Goal: Information Seeking & Learning: Learn about a topic

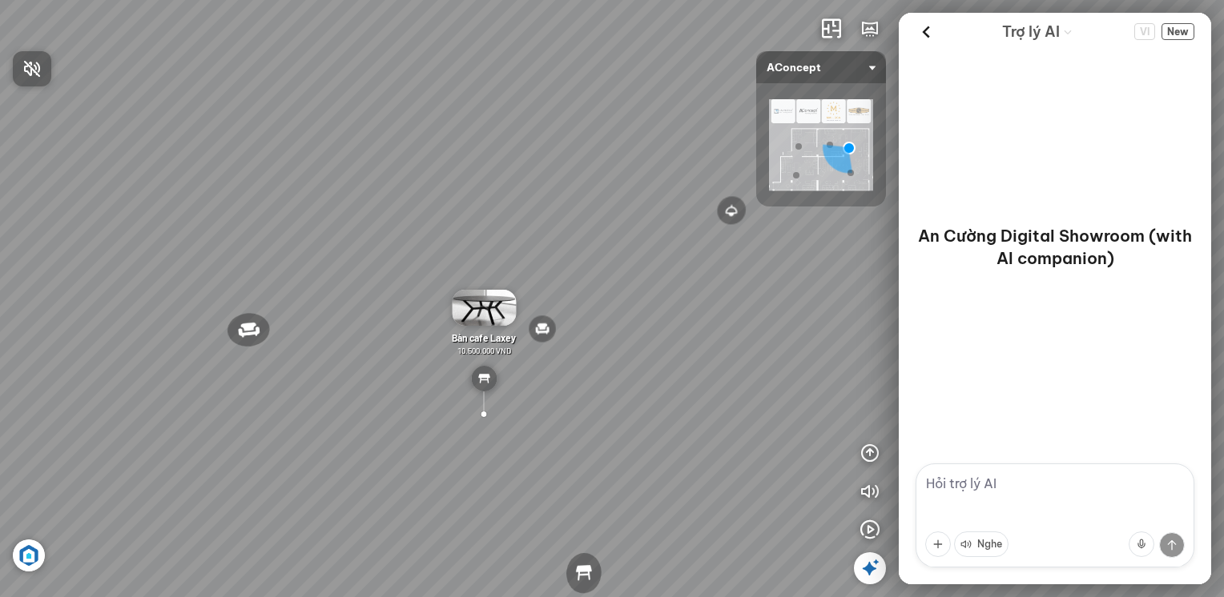
drag, startPoint x: 809, startPoint y: 362, endPoint x: 715, endPoint y: 343, distance: 95.6
click at [778, 353] on div at bounding box center [612, 298] width 1224 height 597
click at [615, 343] on div "Đèn [PERSON_NAME] 5.300.000 VND Giường ngủ Palima 19.000.000 VND Ghế thư giãn N…" at bounding box center [612, 298] width 1224 height 597
click at [166, 357] on div "Đèn [PERSON_NAME] 5.300.000 VND Giường ngủ Palima 19.000.000 VND Ghế thư giãn N…" at bounding box center [612, 298] width 1224 height 597
click at [147, 368] on div "Đèn [PERSON_NAME] 5.300.000 VND Giường ngủ Palima 19.000.000 VND Ghế thư giãn N…" at bounding box center [612, 298] width 1224 height 597
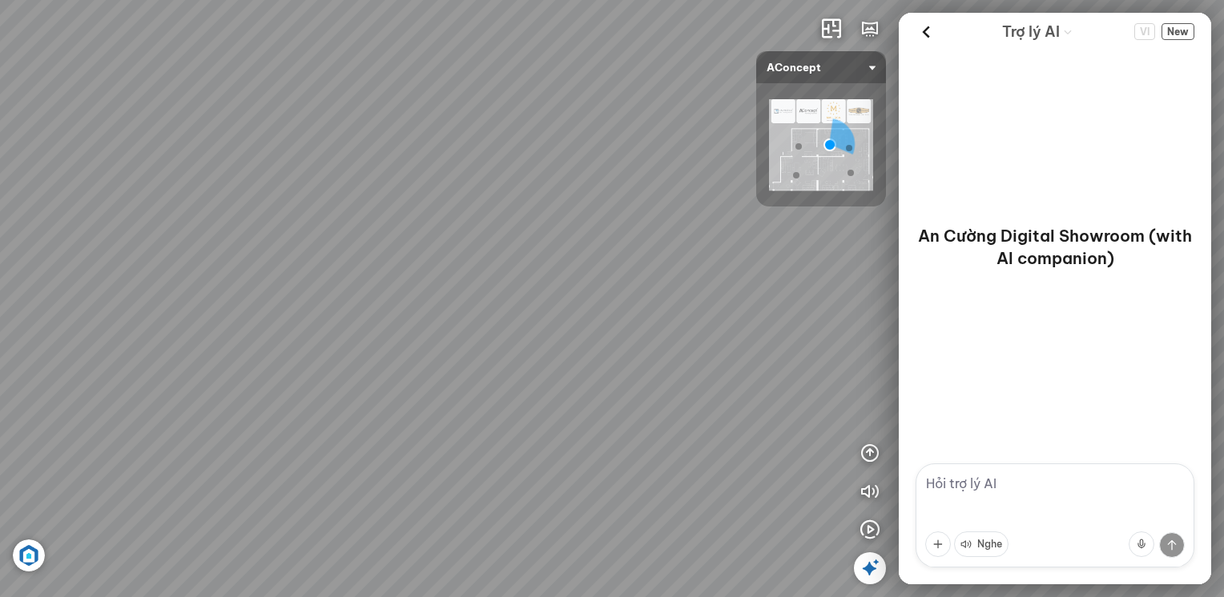
drag, startPoint x: 755, startPoint y: 364, endPoint x: 162, endPoint y: 357, distance: 593.4
click at [191, 352] on div "Tranh in Thành phố 7.000.000 VND Bàn làm việc [PERSON_NAME] 7.300.000 VND Gối T…" at bounding box center [612, 298] width 1224 height 597
click at [36, 380] on div "Tranh in Thành phố 7.000.000 VND Bàn làm việc [PERSON_NAME] 7.300.000 VND Gối T…" at bounding box center [612, 298] width 1224 height 597
click at [683, 317] on div "Tranh in Thành phố 7.000.000 VND Bàn làm việc [PERSON_NAME] 7.300.000 VND Gối T…" at bounding box center [612, 298] width 1224 height 597
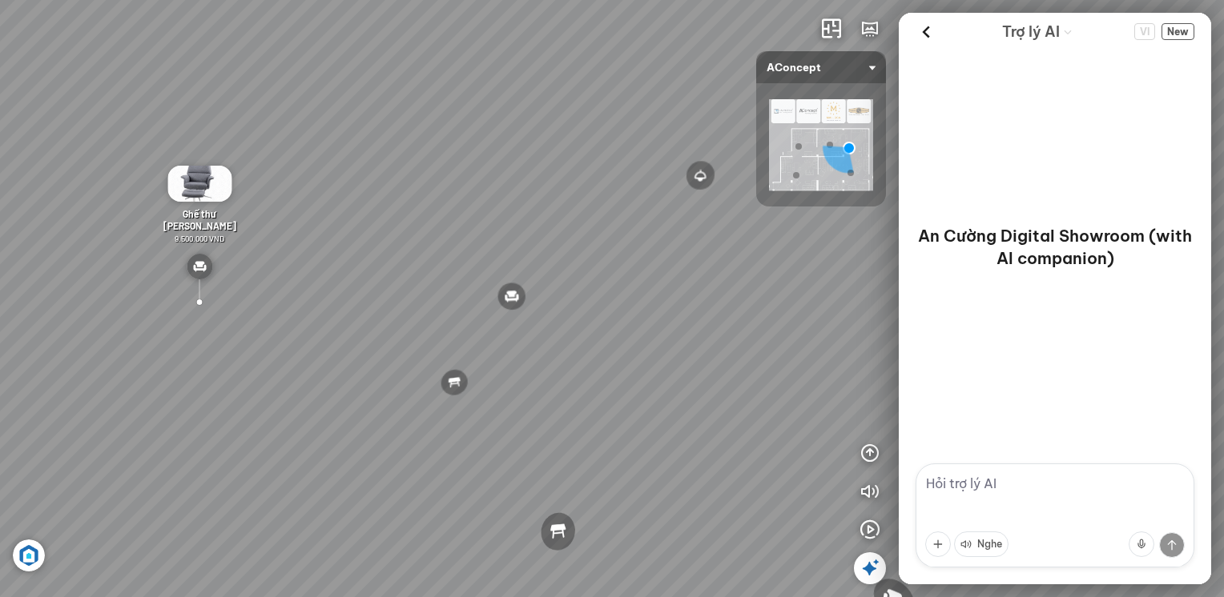
drag, startPoint x: 573, startPoint y: 336, endPoint x: 176, endPoint y: 335, distance: 397.2
click at [177, 336] on div "Đèn [PERSON_NAME] 5.300.000 VND Giường ngủ Palima 19.000.000 VND Ghế thư giãn N…" at bounding box center [612, 298] width 1224 height 597
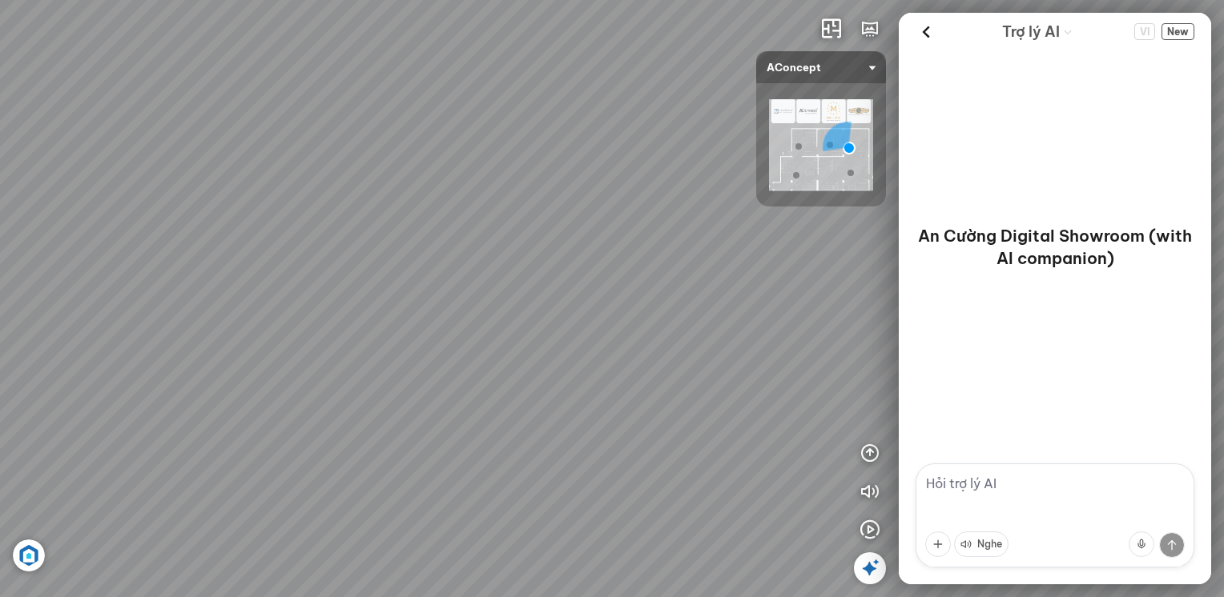
drag, startPoint x: 534, startPoint y: 328, endPoint x: 490, endPoint y: 219, distance: 118.2
click at [457, 216] on div "Đèn [PERSON_NAME] 5.300.000 VND Giường ngủ Palima 19.000.000 VND Ghế thư giãn N…" at bounding box center [612, 298] width 1224 height 597
drag, startPoint x: 144, startPoint y: 300, endPoint x: 534, endPoint y: 223, distance: 397.5
click at [325, 263] on div "Đèn [PERSON_NAME] 5.300.000 VND Giường ngủ Palima 19.000.000 VND Ghế thư giãn N…" at bounding box center [612, 298] width 1224 height 597
drag, startPoint x: 365, startPoint y: 283, endPoint x: 581, endPoint y: 453, distance: 274.9
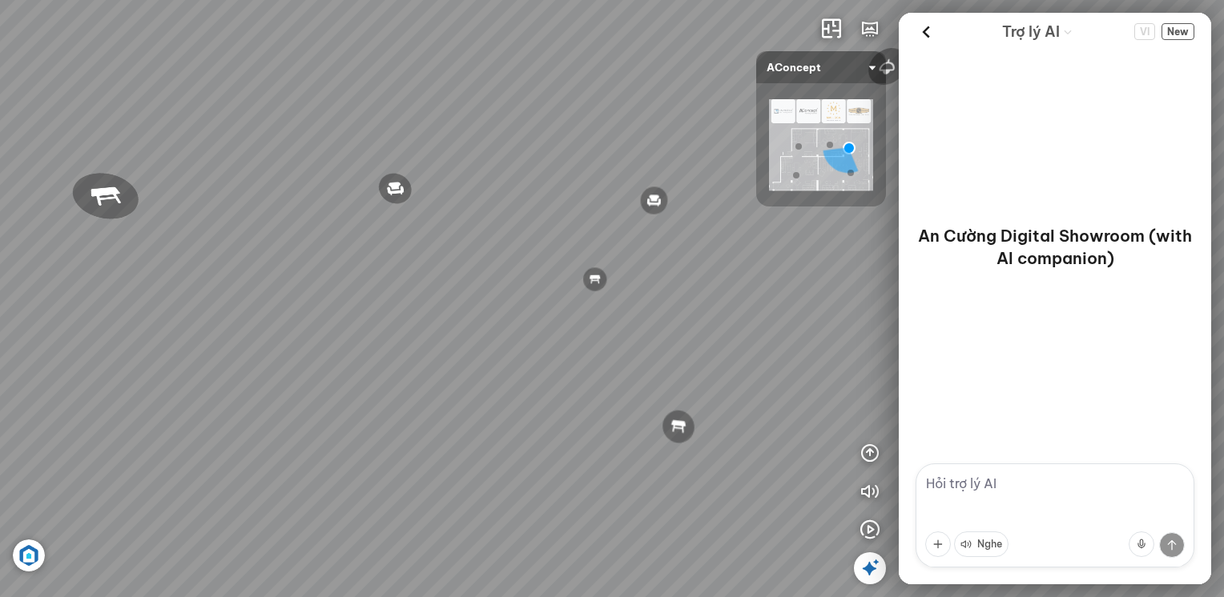
click at [579, 452] on div "Đèn [PERSON_NAME] 5.300.000 VND Giường ngủ Palima 19.000.000 VND Ghế thư giãn N…" at bounding box center [612, 298] width 1224 height 597
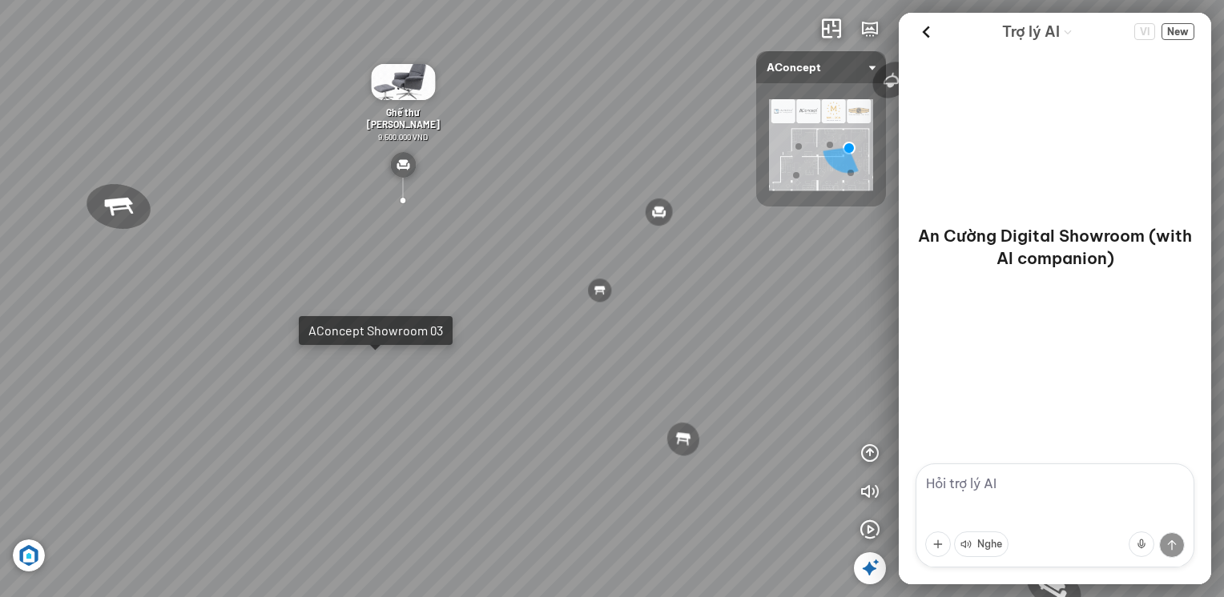
click at [384, 361] on div "Đèn [PERSON_NAME] 5.300.000 VND Giường ngủ Palima 19.000.000 VND Ghế thư giãn N…" at bounding box center [612, 298] width 1224 height 597
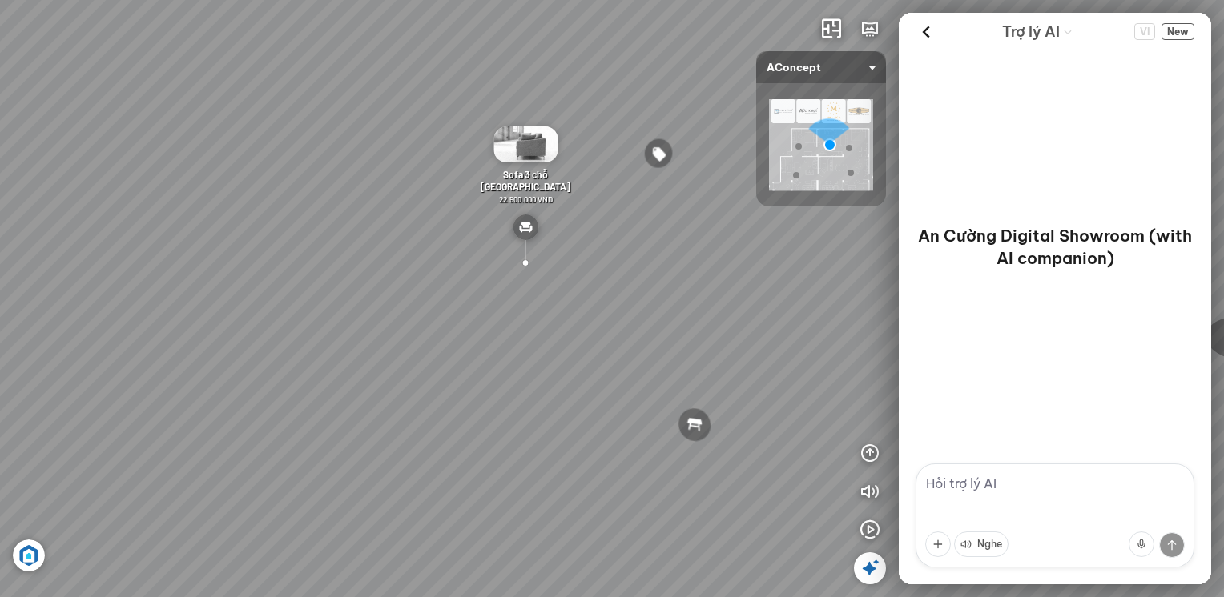
drag, startPoint x: 731, startPoint y: 380, endPoint x: 406, endPoint y: 320, distance: 330.6
click at [468, 324] on div "Tranh in Thành phố 7.000.000 VND Bàn làm việc [PERSON_NAME] 7.300.000 VND Gối T…" at bounding box center [612, 298] width 1224 height 597
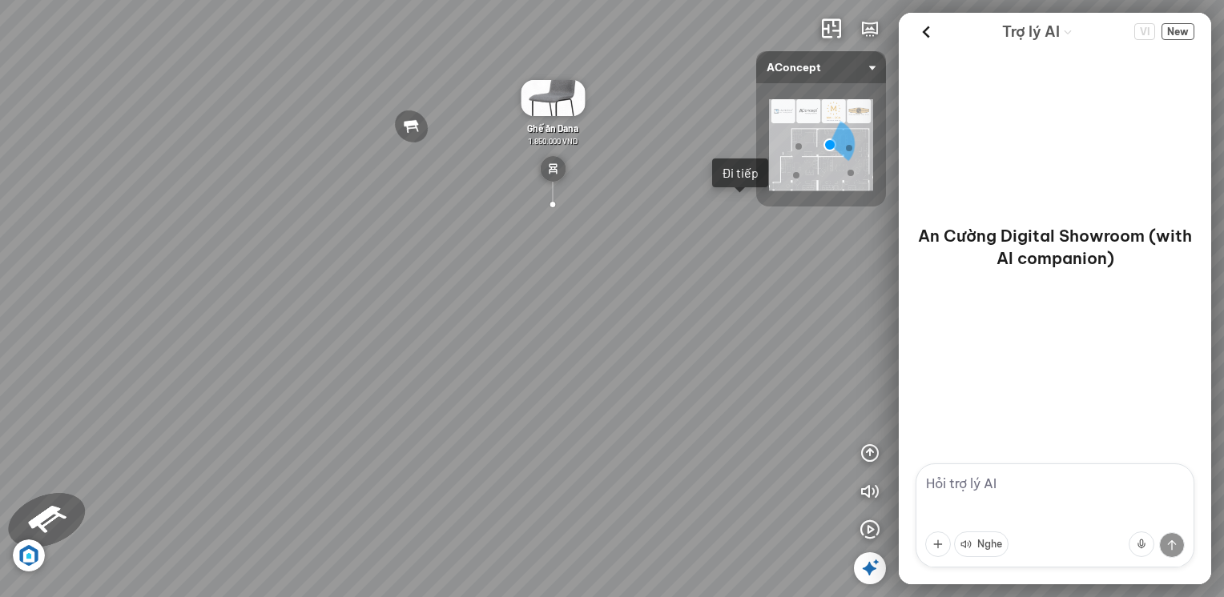
click at [748, 213] on div "Tranh in Thành phố 7.000.000 VND Bàn làm việc [PERSON_NAME] 7.300.000 VND Gối T…" at bounding box center [612, 298] width 1224 height 597
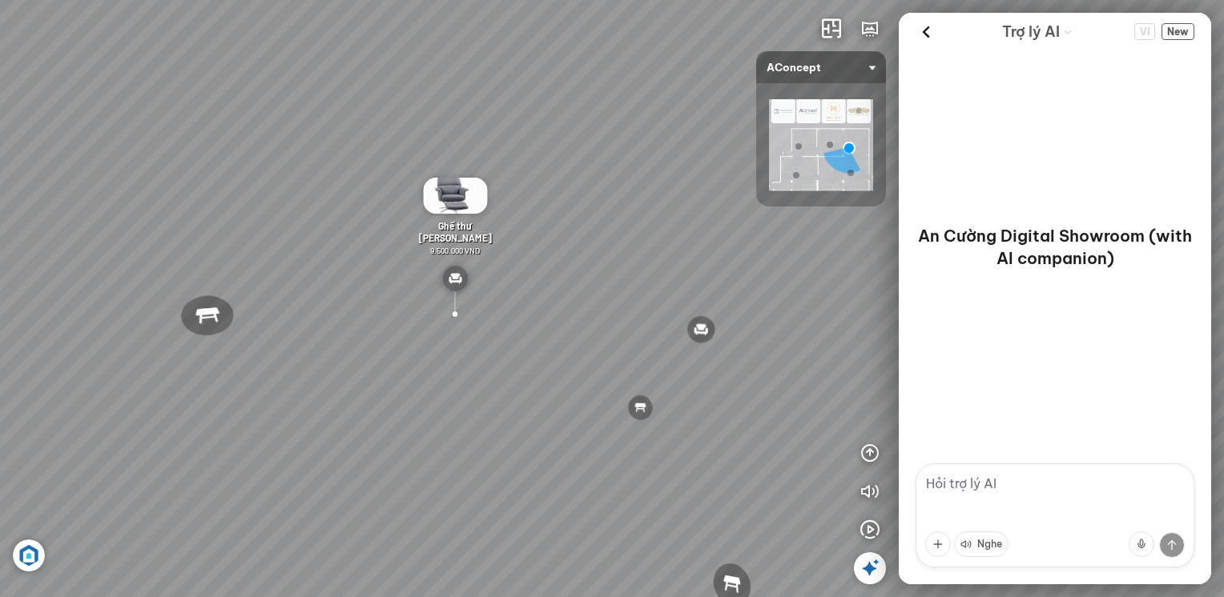
click at [368, 323] on div "Đèn [PERSON_NAME] 5.300.000 VND Giường ngủ Palima 19.000.000 VND Ghế thư giãn N…" at bounding box center [612, 298] width 1224 height 597
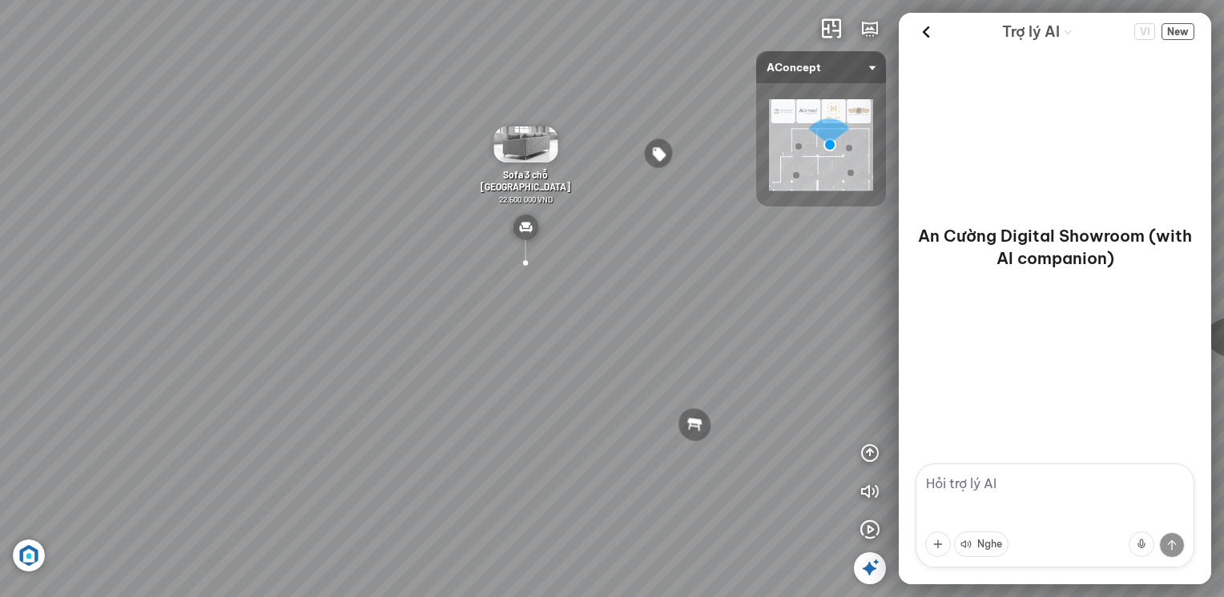
drag, startPoint x: 634, startPoint y: 337, endPoint x: 90, endPoint y: 326, distance: 544.6
click at [261, 326] on div "Tranh in Thành phố 7.000.000 VND Bàn làm việc [PERSON_NAME] 7.300.000 VND Gối T…" at bounding box center [612, 298] width 1224 height 597
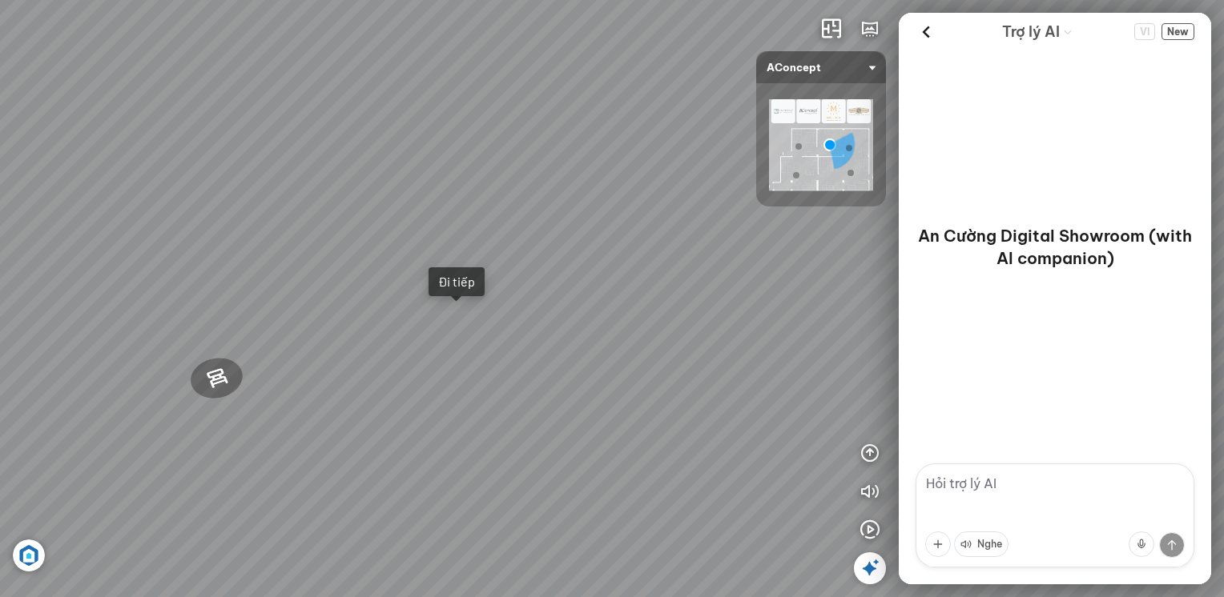
drag, startPoint x: 133, startPoint y: 322, endPoint x: 34, endPoint y: 327, distance: 99.4
click at [61, 324] on div "Tranh in Thành phố 7.000.000 VND Bàn làm việc [PERSON_NAME] 7.300.000 VND Gối T…" at bounding box center [612, 298] width 1224 height 597
click at [167, 390] on div "Tranh in Thành phố 7.000.000 VND Bàn làm việc [PERSON_NAME] 7.300.000 VND Gối T…" at bounding box center [612, 298] width 1224 height 597
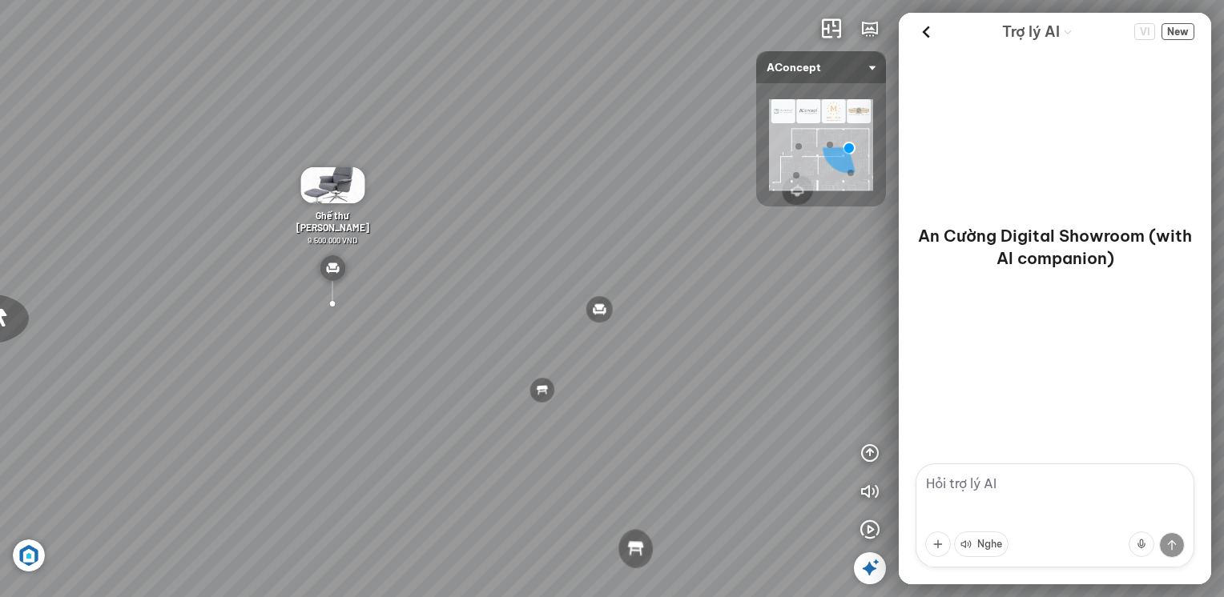
drag, startPoint x: 604, startPoint y: 324, endPoint x: 18, endPoint y: 300, distance: 585.8
click at [86, 296] on div "Đèn [PERSON_NAME] 5.300.000 VND Giường ngủ Palima 19.000.000 VND Ghế thư giãn N…" at bounding box center [612, 298] width 1224 height 597
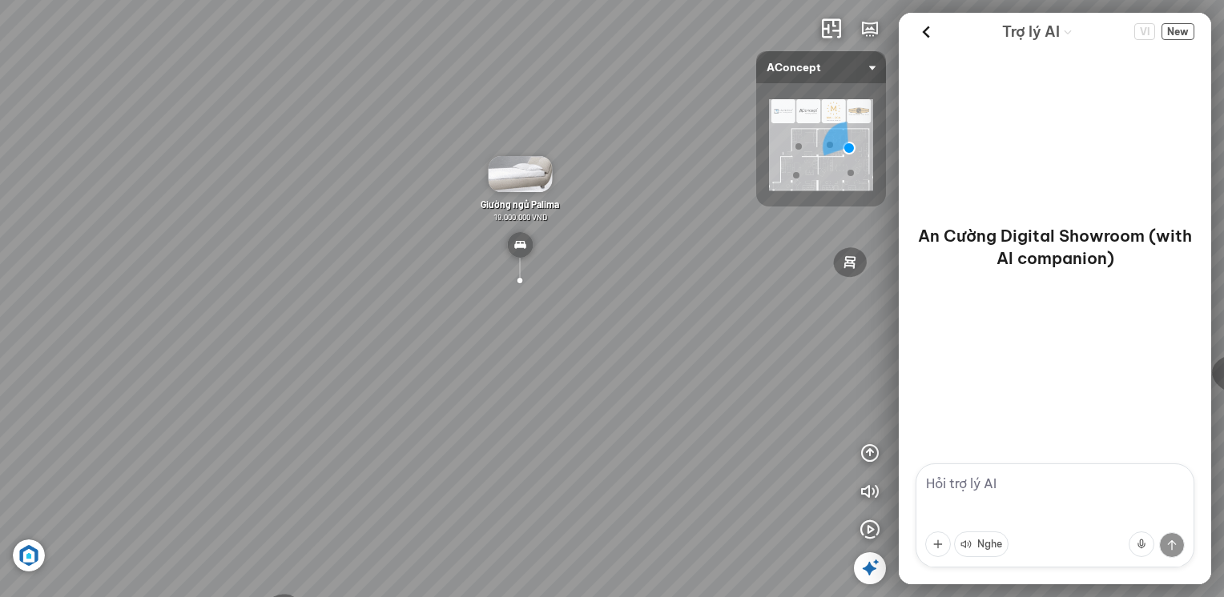
click at [841, 171] on img at bounding box center [821, 144] width 104 height 91
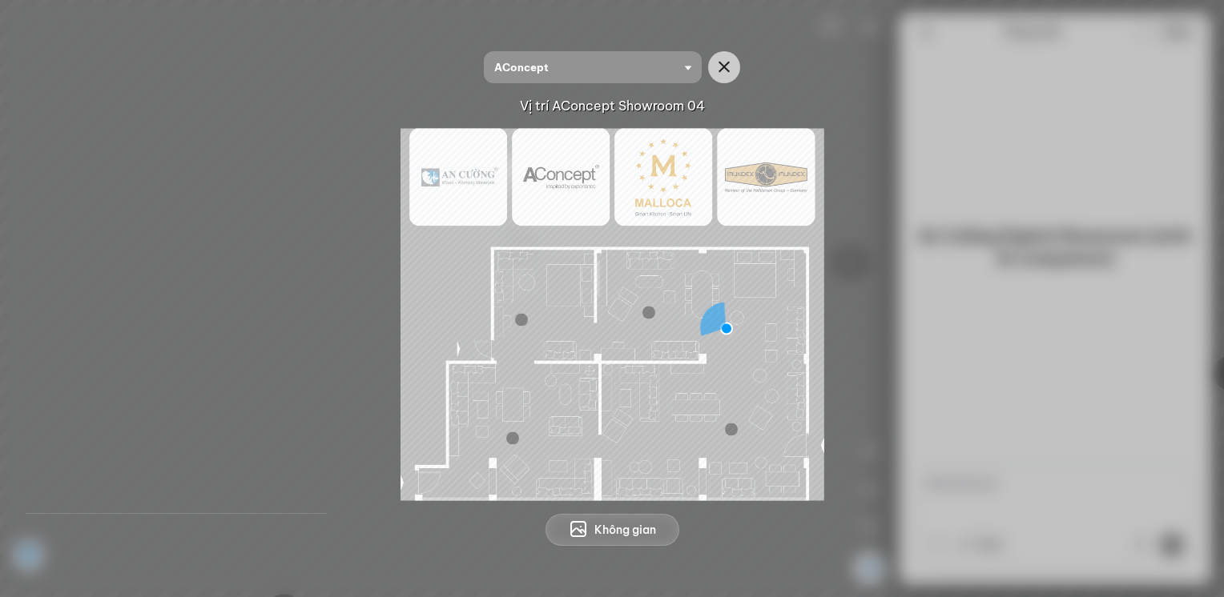
click at [727, 430] on div at bounding box center [731, 429] width 13 height 13
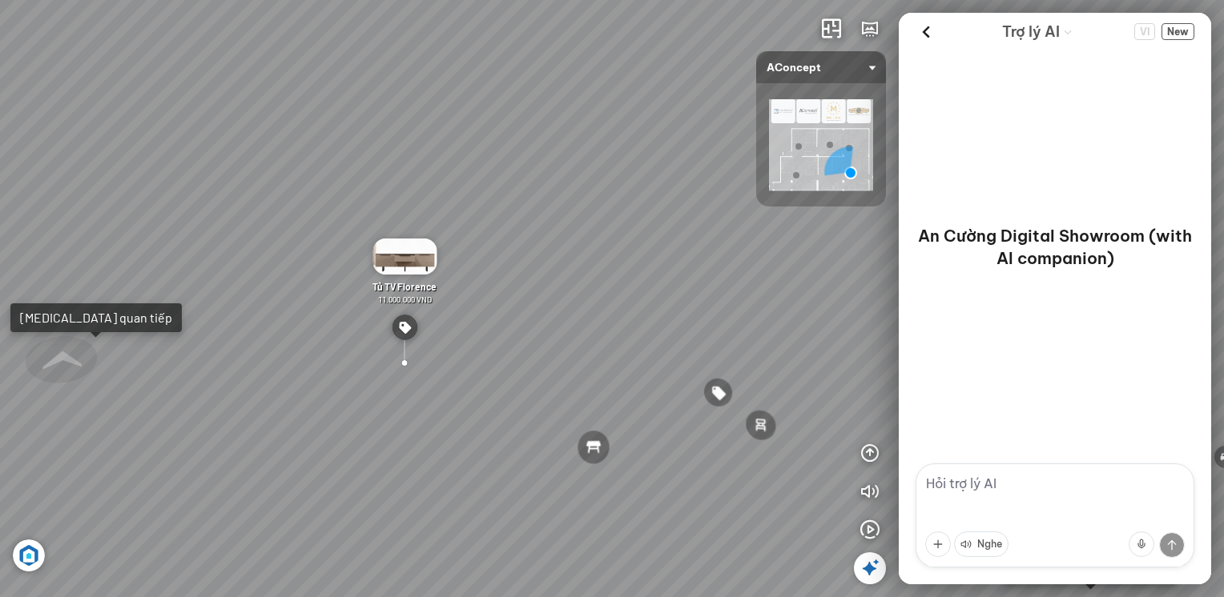
click at [486, 338] on div "Ghế ăn Andrew 3.200.000 VND Ghế ăn Wilma 1.800.000 VND Sofa 3 chỗ [PERSON_NAME]…" at bounding box center [612, 298] width 1224 height 597
drag, startPoint x: 486, startPoint y: 338, endPoint x: 471, endPoint y: 333, distance: 16.0
click at [482, 337] on div "Ghế ăn Andrew 3.200.000 VND Ghế ăn Wilma 1.800.000 VND Sofa 3 chỗ [PERSON_NAME]…" at bounding box center [612, 298] width 1224 height 597
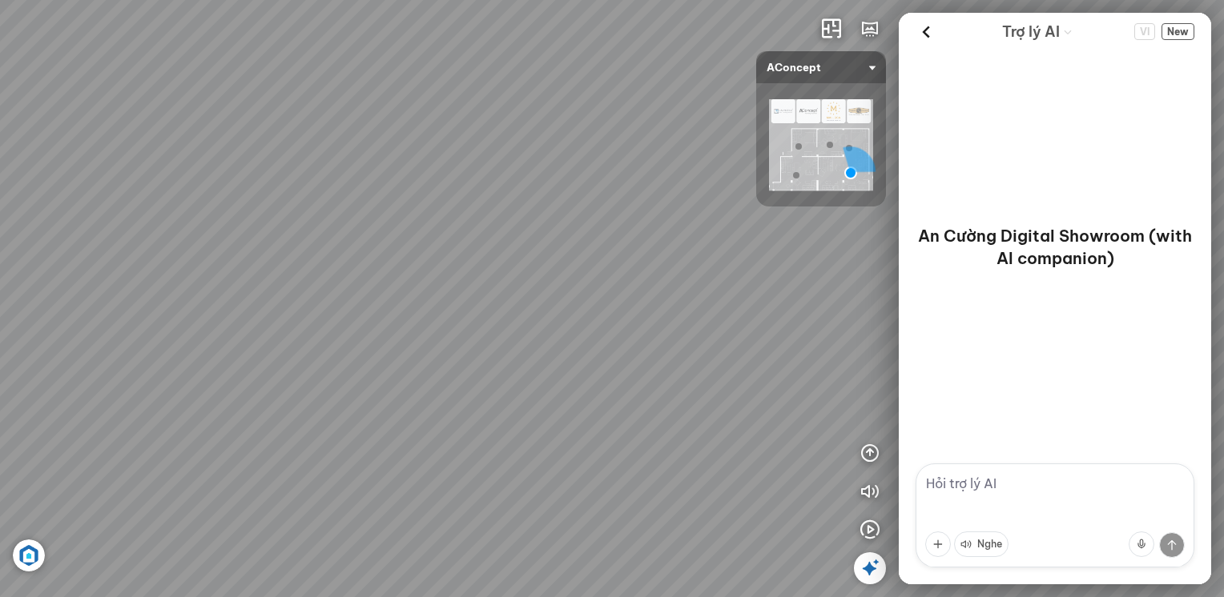
drag, startPoint x: 673, startPoint y: 440, endPoint x: 0, endPoint y: 295, distance: 688.1
click at [0, 272] on div "Ghế ăn Andrew 3.200.000 VND Ghế ăn Wilma 1.800.000 VND Sofa 3 chỗ [PERSON_NAME]…" at bounding box center [612, 298] width 1224 height 597
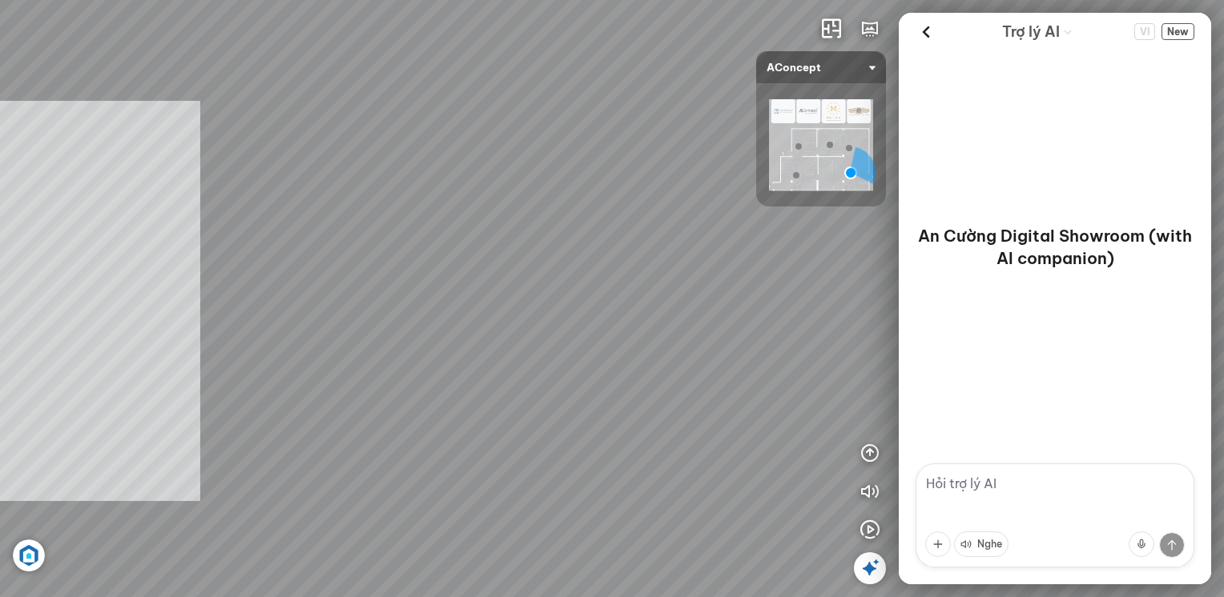
drag, startPoint x: 0, startPoint y: 301, endPoint x: 279, endPoint y: 328, distance: 280.0
click at [278, 329] on div "Ghế ăn Andrew 3.200.000 VND Ghế ăn Wilma 1.800.000 VND Sofa 3 chỗ [PERSON_NAME]…" at bounding box center [612, 298] width 1224 height 597
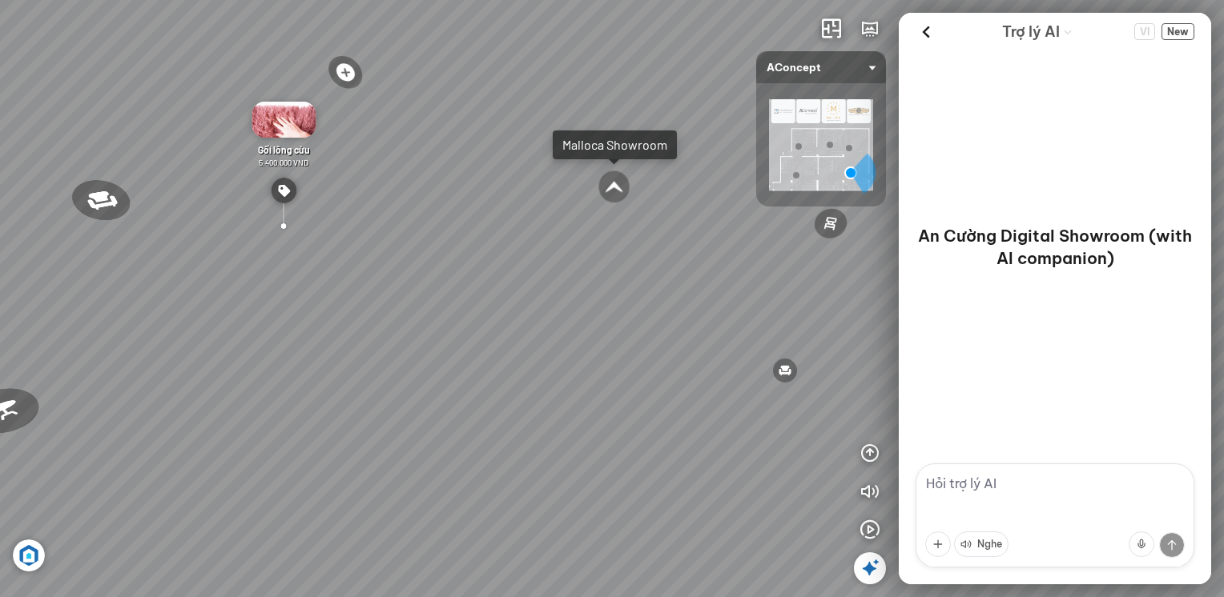
click at [616, 188] on div at bounding box center [613, 187] width 33 height 34
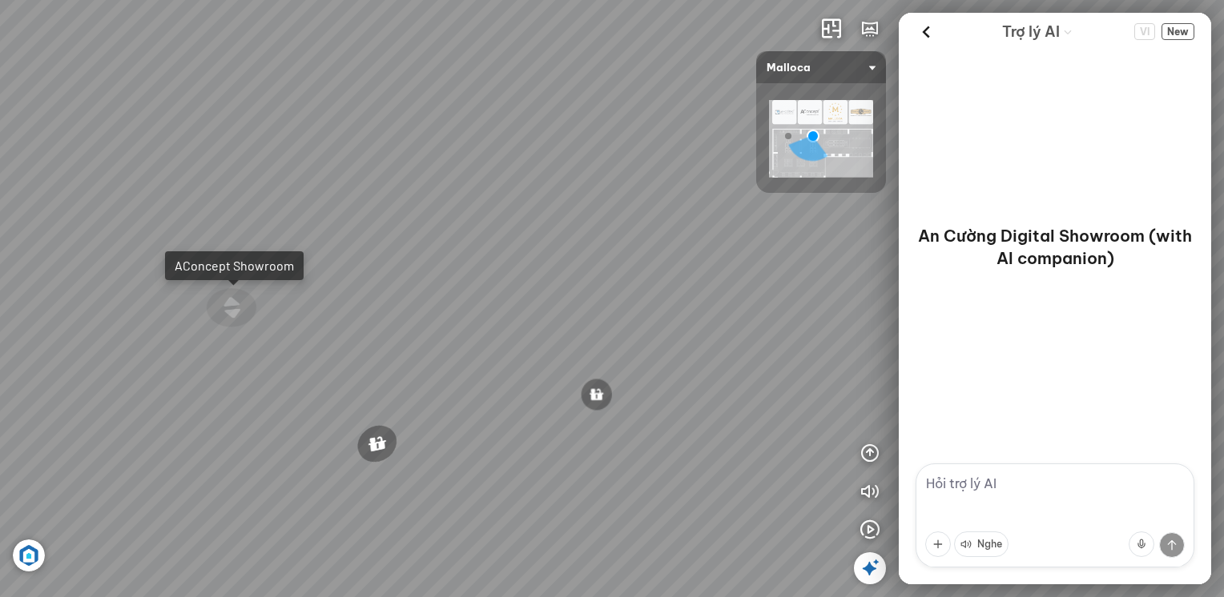
drag, startPoint x: 389, startPoint y: 265, endPoint x: 541, endPoint y: 265, distance: 151.3
click at [540, 265] on div "Chậu rửa chén hai hộc bán thủ công Malloca MS 610T 9.460.000 VND Máy hút khói k…" at bounding box center [612, 298] width 1224 height 597
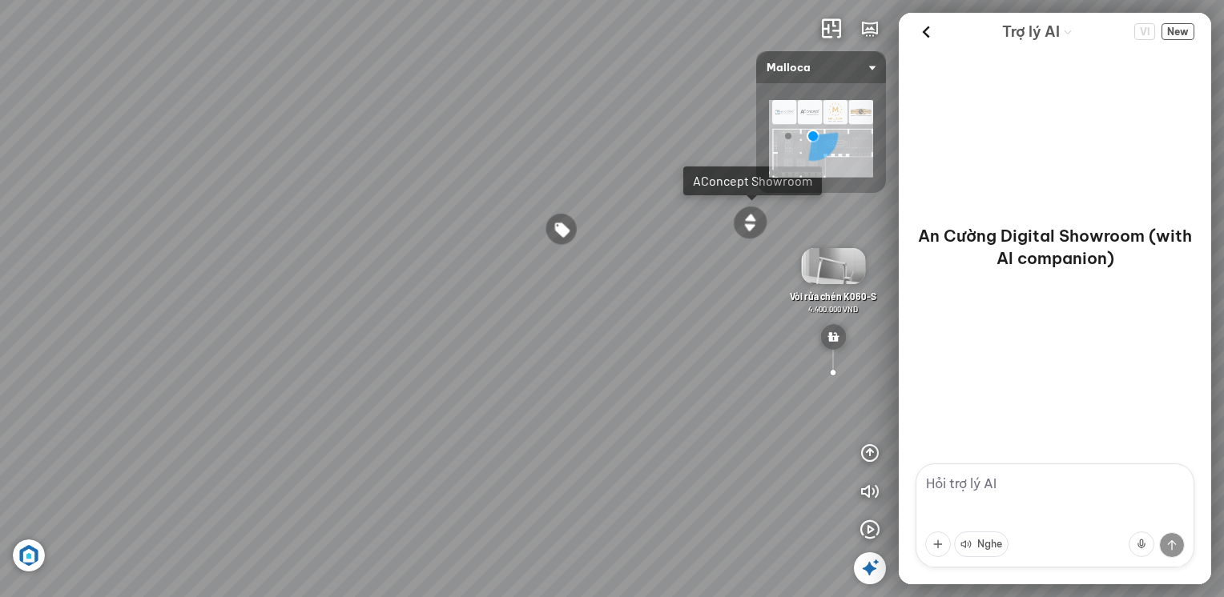
drag, startPoint x: 460, startPoint y: 328, endPoint x: 656, endPoint y: 313, distance: 196.8
click at [653, 313] on div "Chậu rửa chén hai hộc bán thủ công Malloca MS 610T 9.460.000 VND Máy hút khói k…" at bounding box center [612, 298] width 1224 height 597
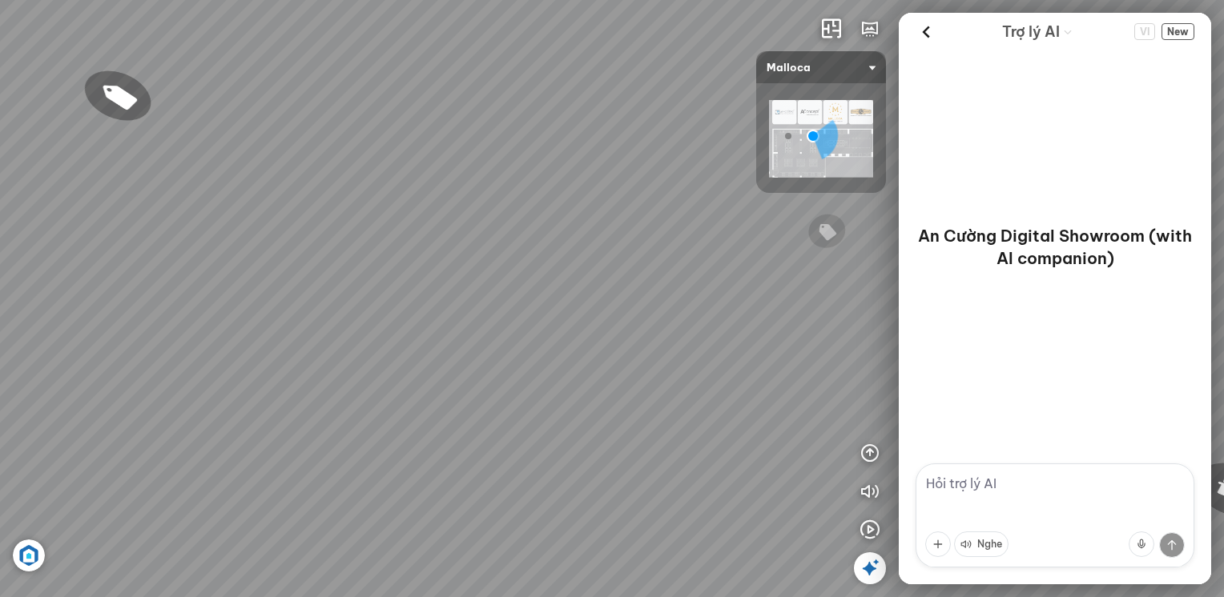
drag, startPoint x: 211, startPoint y: 307, endPoint x: 428, endPoint y: 303, distance: 217.8
click at [428, 303] on div "Chậu rửa chén hai hộc bán thủ công Malloca MS 610T 9.460.000 VND Máy hút khói k…" at bounding box center [612, 298] width 1224 height 597
click at [444, 159] on div "Chậu rửa chén hai hộc bán thủ công Malloca MS 610T 9.460.000 VND Máy hút khói k…" at bounding box center [612, 298] width 1224 height 597
drag, startPoint x: 458, startPoint y: 155, endPoint x: 35, endPoint y: 254, distance: 434.1
click at [69, 254] on div "Chậu rửa chén hai hộc bán thủ công Malloca MS 610T 9.460.000 VND Máy hút khói k…" at bounding box center [612, 298] width 1224 height 597
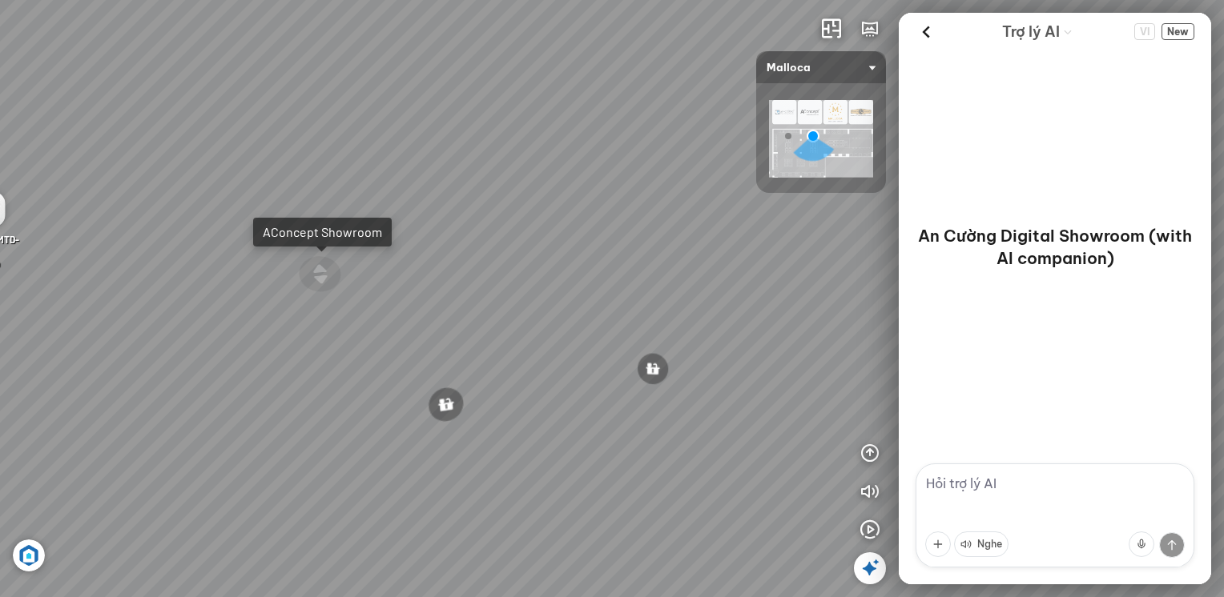
drag, startPoint x: 631, startPoint y: 276, endPoint x: 195, endPoint y: 267, distance: 435.7
click at [243, 267] on div "Chậu rửa chén hai hộc bán thủ công Malloca MS 610T 9.460.000 VND Máy hút khói k…" at bounding box center [612, 298] width 1224 height 597
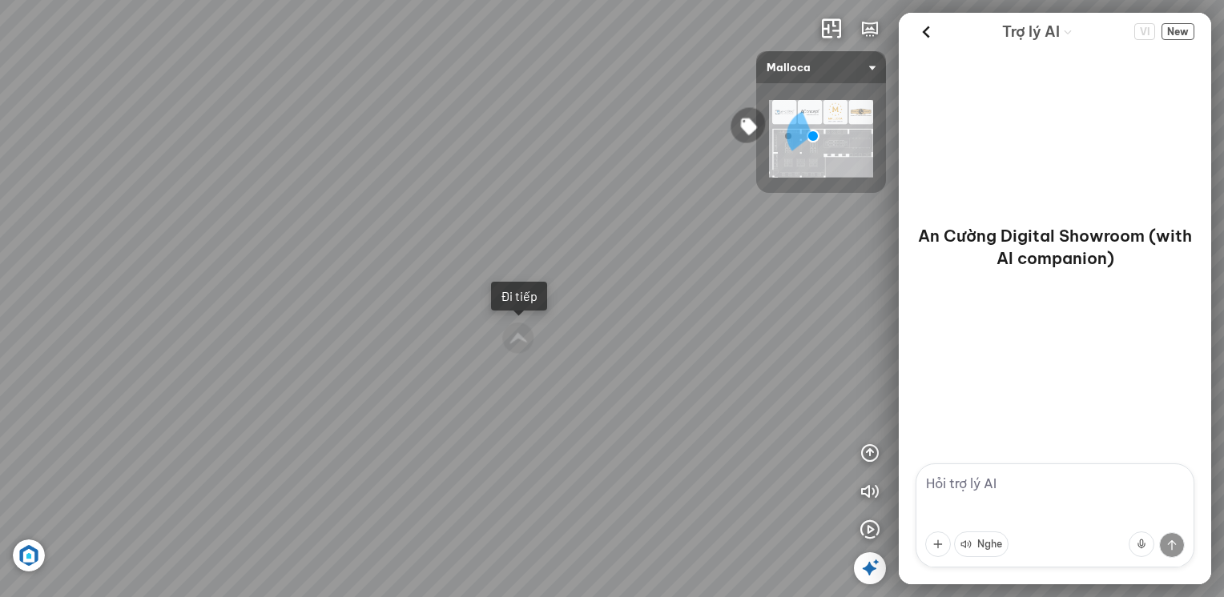
click at [495, 274] on div "Chậu rửa chén hai hộc bán thủ công Malloca MS 610T 9.460.000 VND Máy hút khói k…" at bounding box center [612, 298] width 1224 height 597
click at [519, 346] on div at bounding box center [612, 298] width 1224 height 597
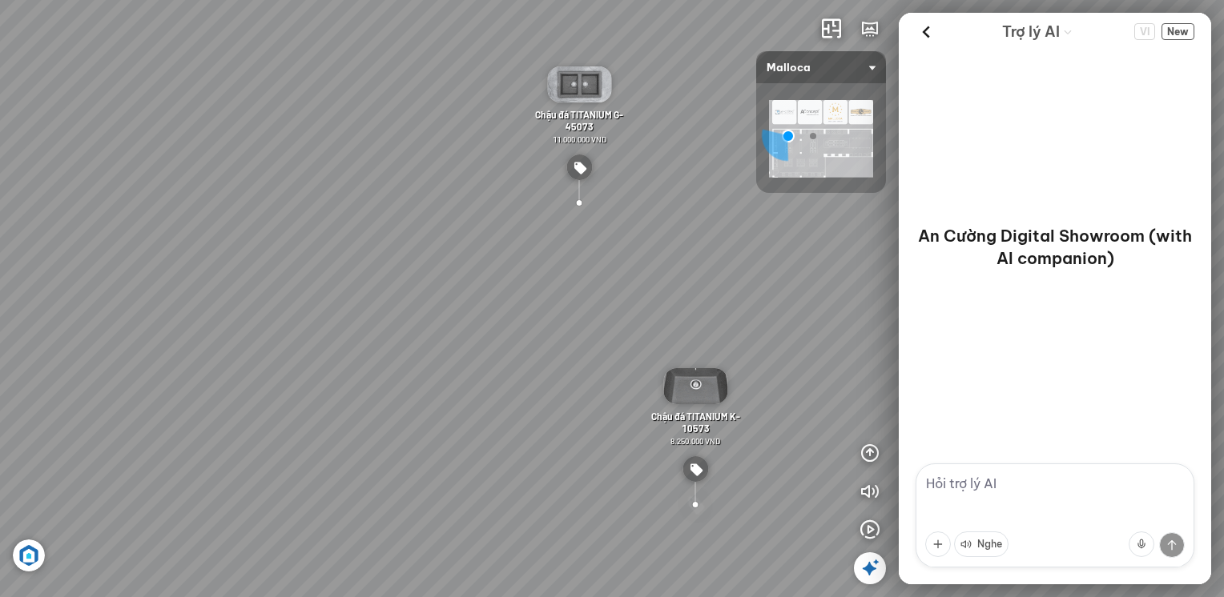
click at [691, 500] on div at bounding box center [695, 505] width 36 height 42
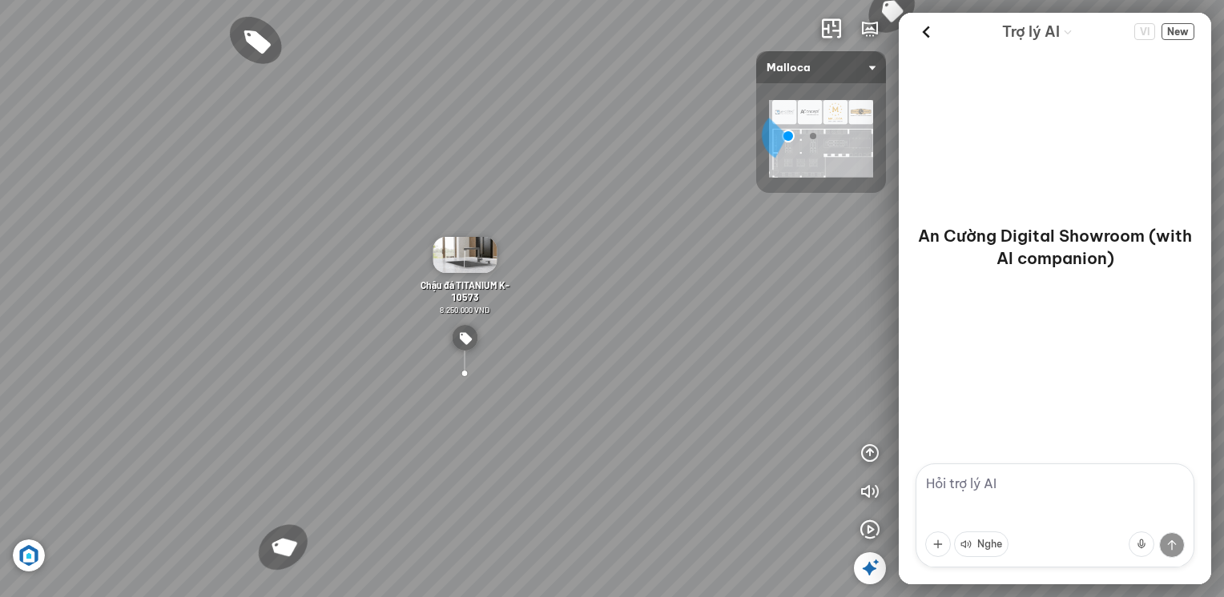
click at [468, 252] on img at bounding box center [464, 255] width 64 height 36
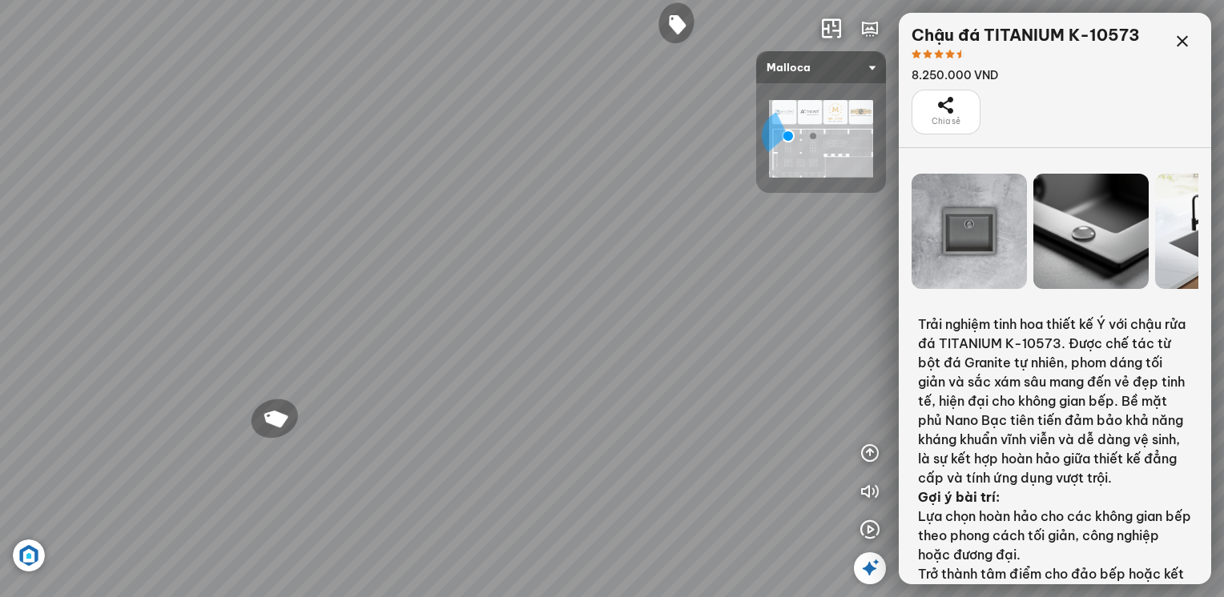
click at [985, 235] on div at bounding box center [968, 231] width 115 height 115
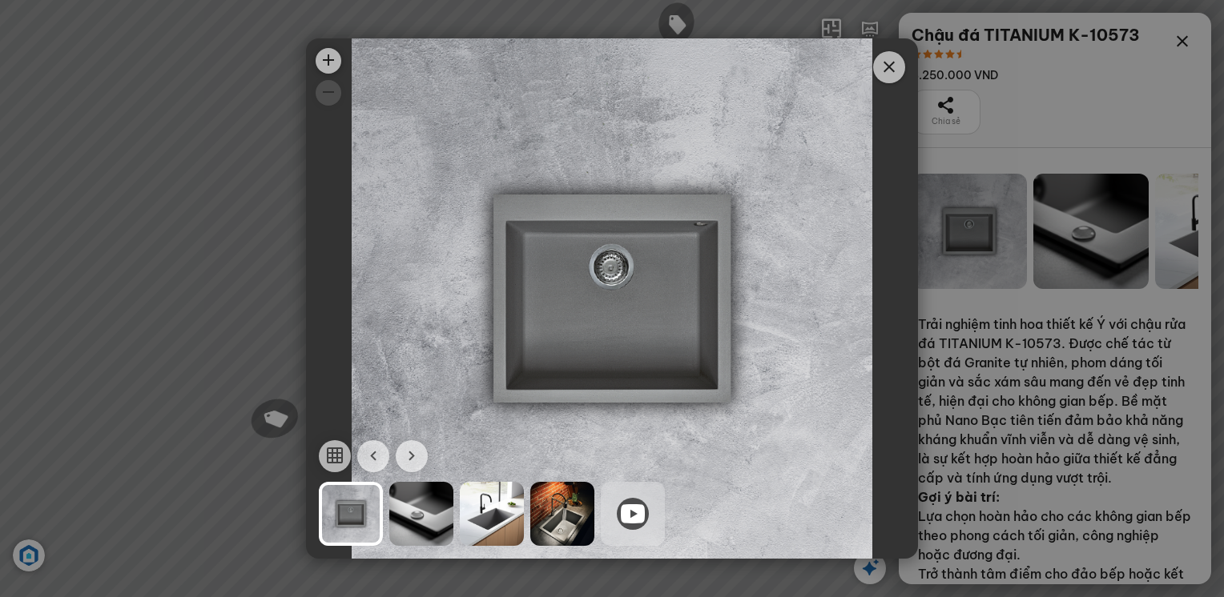
click at [422, 519] on div at bounding box center [421, 514] width 64 height 64
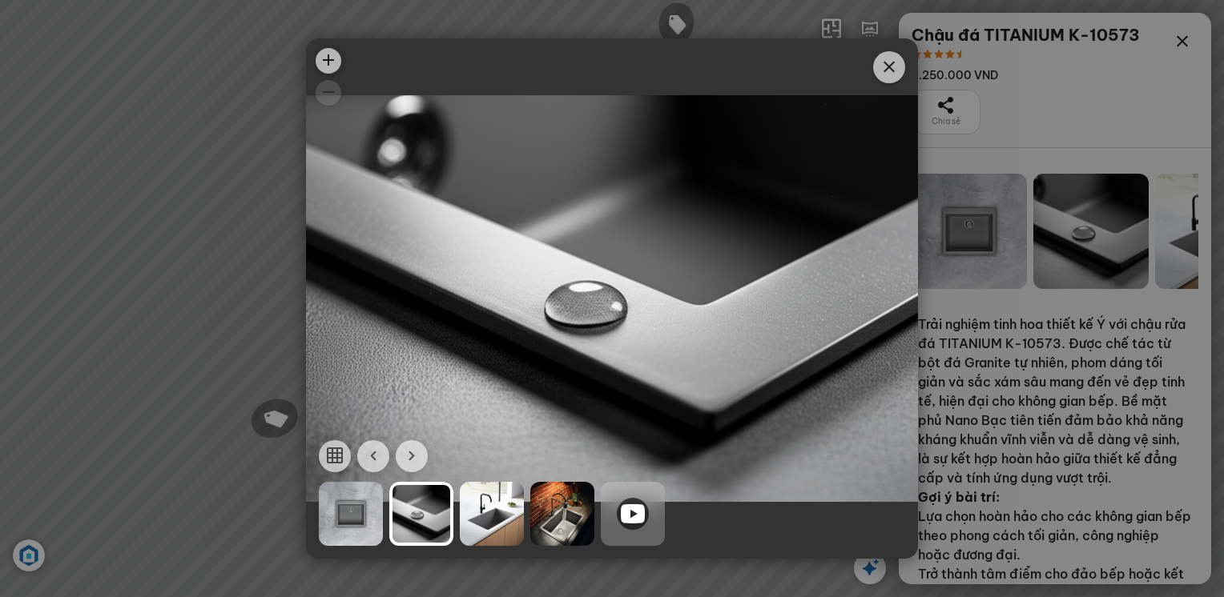
click at [499, 502] on div at bounding box center [492, 514] width 64 height 64
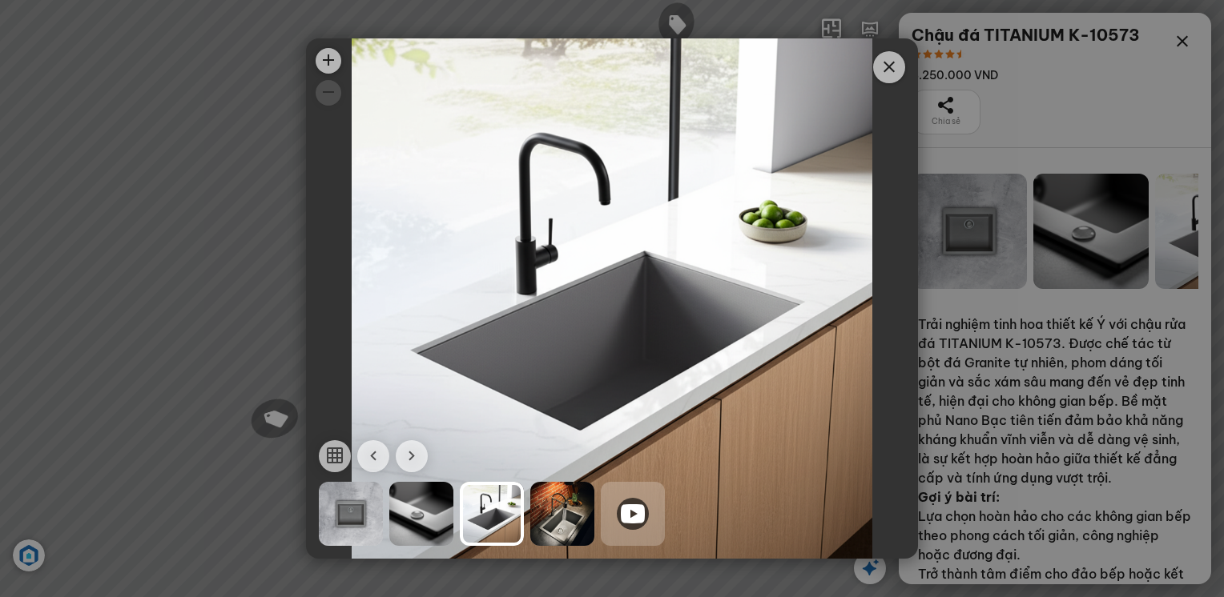
click at [571, 514] on div at bounding box center [562, 514] width 64 height 64
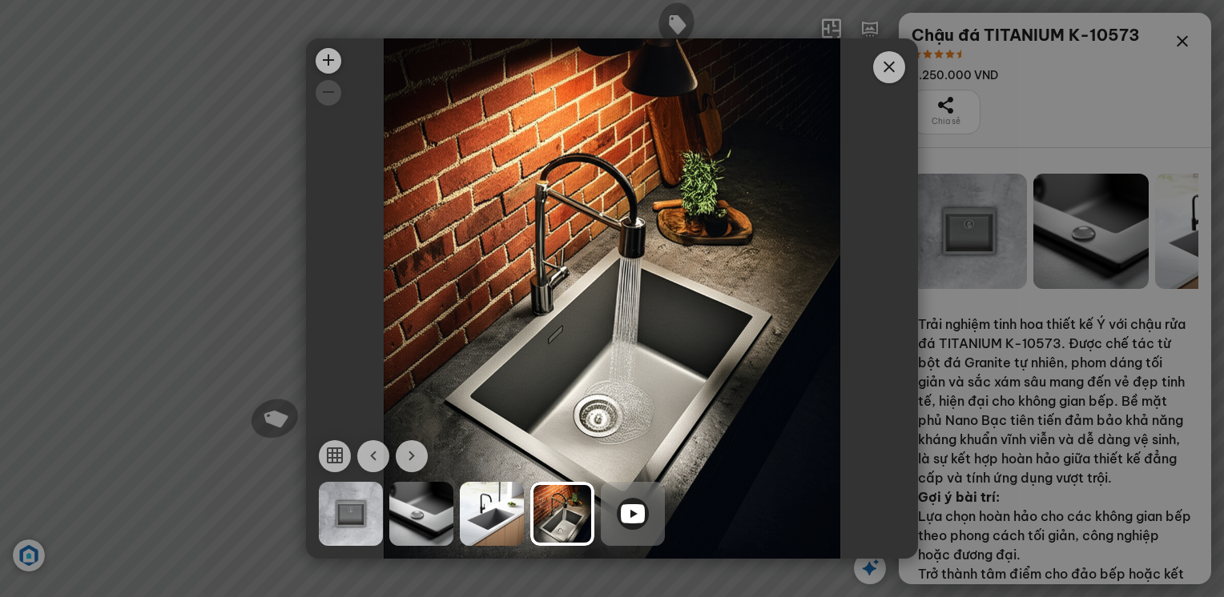
click at [640, 517] on icon at bounding box center [633, 513] width 24 height 19
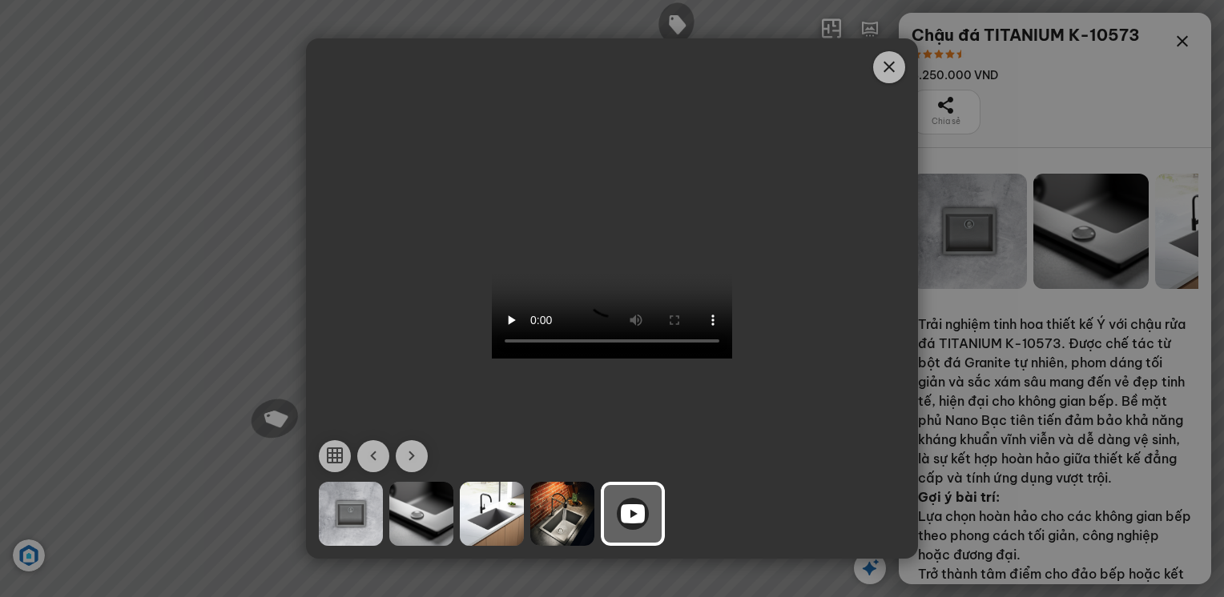
click at [897, 66] on icon "Close" at bounding box center [888, 67] width 19 height 19
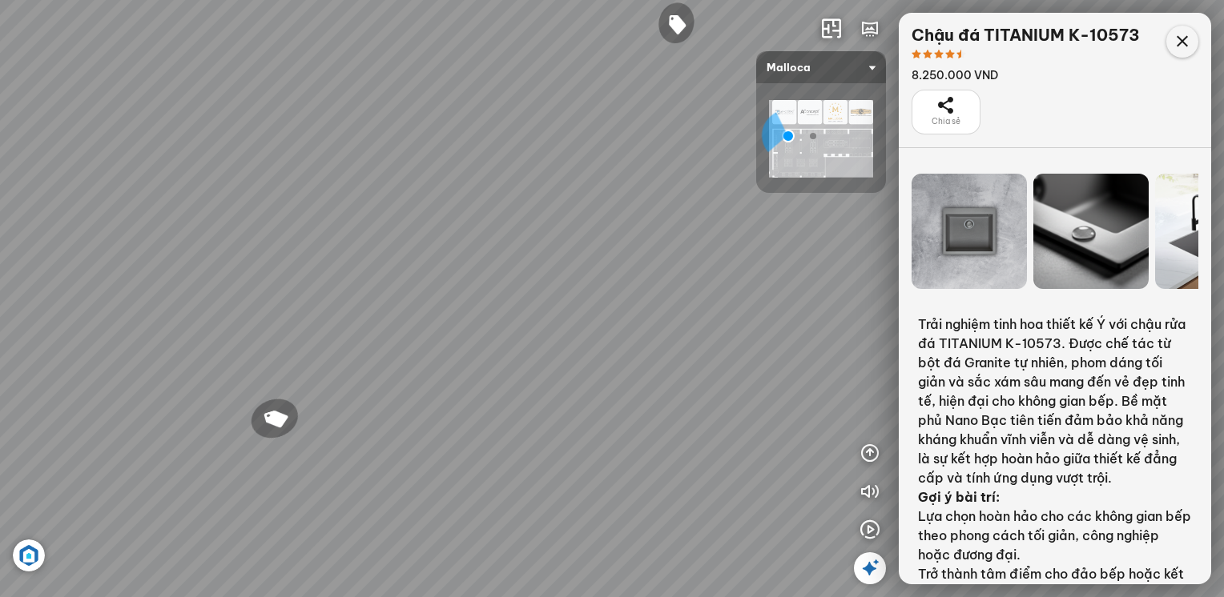
click at [1188, 43] on icon at bounding box center [1181, 41] width 19 height 19
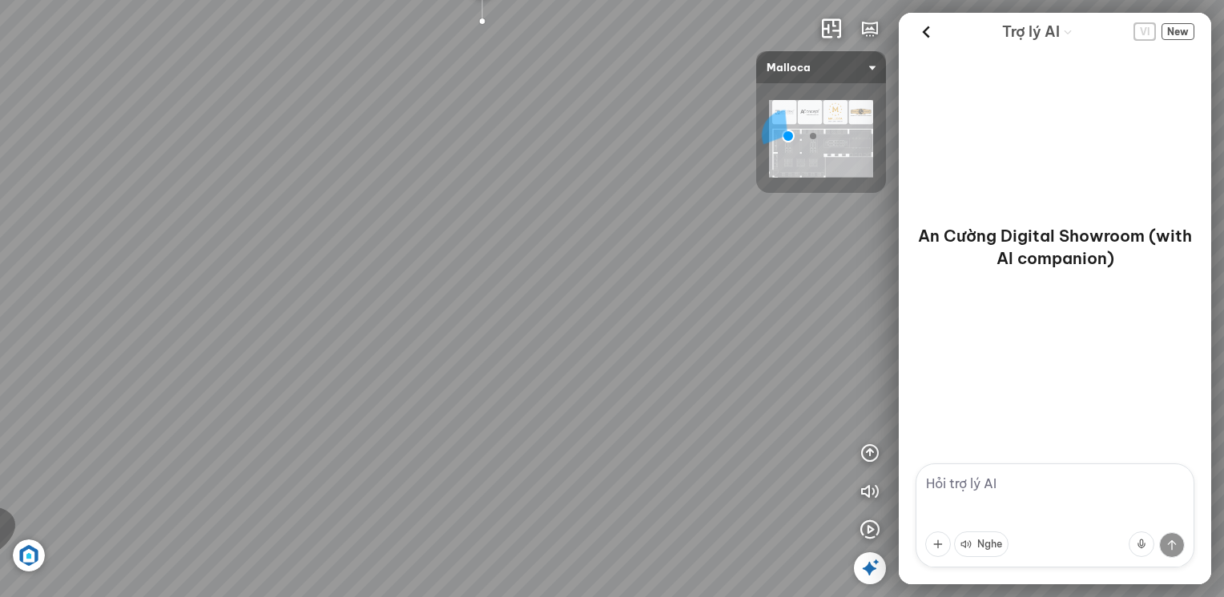
click at [1147, 32] on span "VI" at bounding box center [1144, 31] width 21 height 17
click at [1180, 29] on span "New" at bounding box center [1177, 31] width 33 height 17
click at [924, 34] on icon at bounding box center [926, 32] width 24 height 24
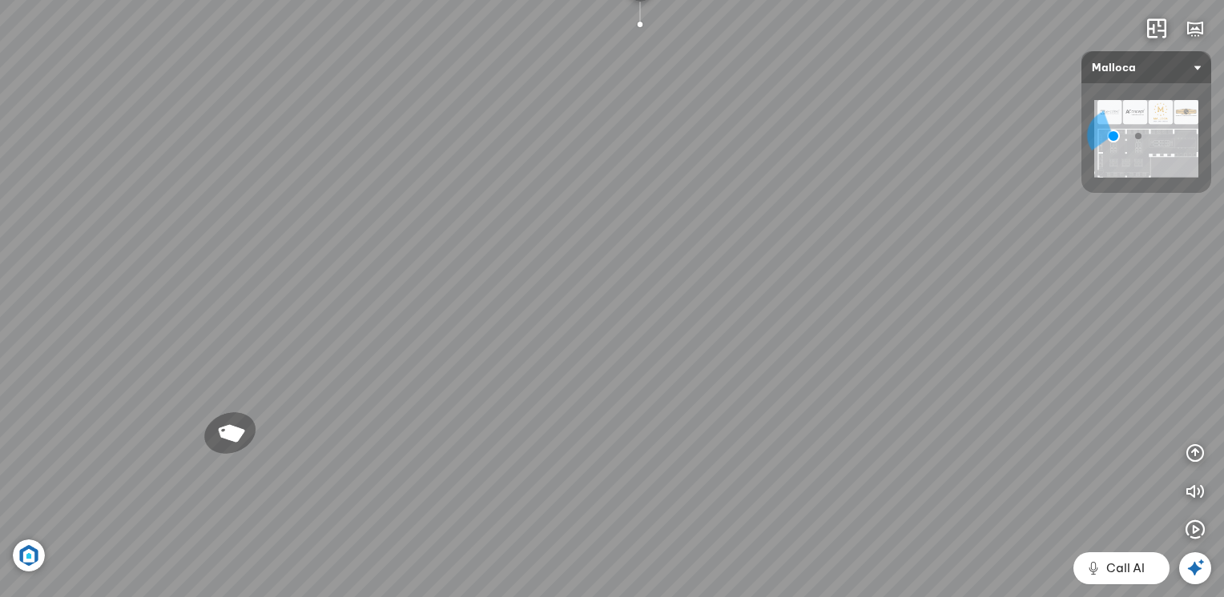
drag, startPoint x: 929, startPoint y: 273, endPoint x: 70, endPoint y: 344, distance: 861.4
click at [223, 317] on div "Chậu dá BIANCO K-45062 15.500.000 VND Chậu đá TITANIUM G-45073 11.000.000 VND C…" at bounding box center [612, 298] width 1224 height 597
drag, startPoint x: 729, startPoint y: 328, endPoint x: 0, endPoint y: 316, distance: 728.8
click at [247, 315] on div "Chậu dá BIANCO K-45062 15.500.000 VND Chậu đá TITANIUM G-45073 11.000.000 VND C…" at bounding box center [612, 298] width 1224 height 597
drag, startPoint x: 605, startPoint y: 284, endPoint x: 23, endPoint y: 287, distance: 582.2
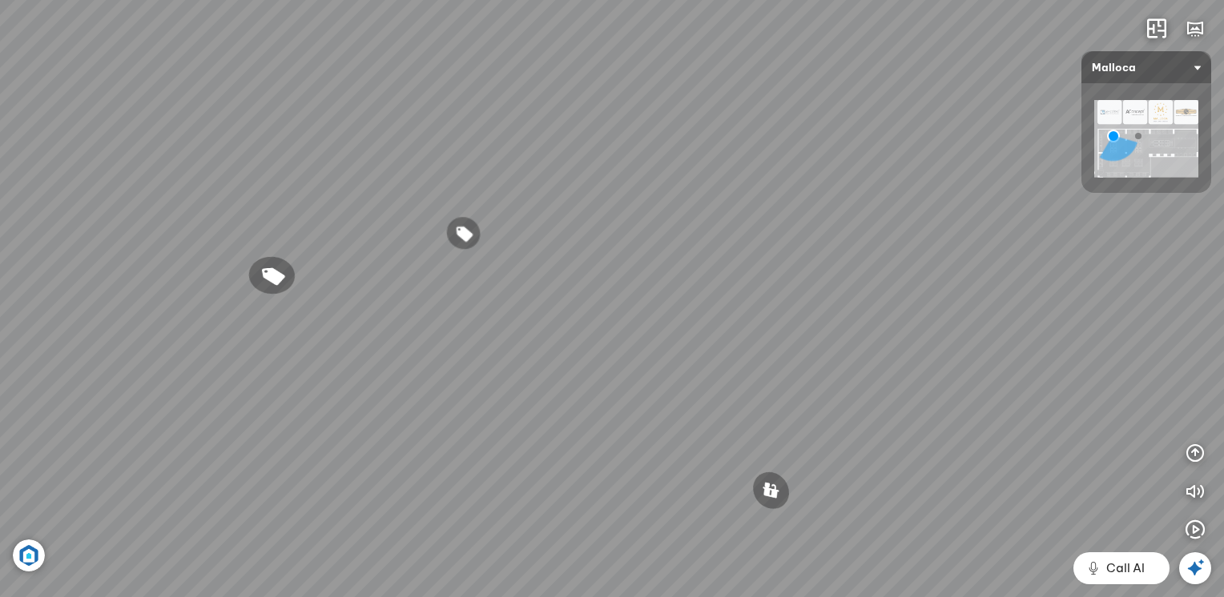
click at [229, 280] on div "Chậu dá BIANCO K-45062 15.500.000 VND Chậu đá TITANIUM G-45073 11.000.000 VND C…" at bounding box center [612, 298] width 1224 height 597
drag, startPoint x: 31, startPoint y: 284, endPoint x: 524, endPoint y: 212, distance: 498.5
click at [73, 275] on div "Chậu dá BIANCO K-45062 15.500.000 VND Chậu đá TITANIUM G-45073 11.000.000 VND C…" at bounding box center [612, 298] width 1224 height 597
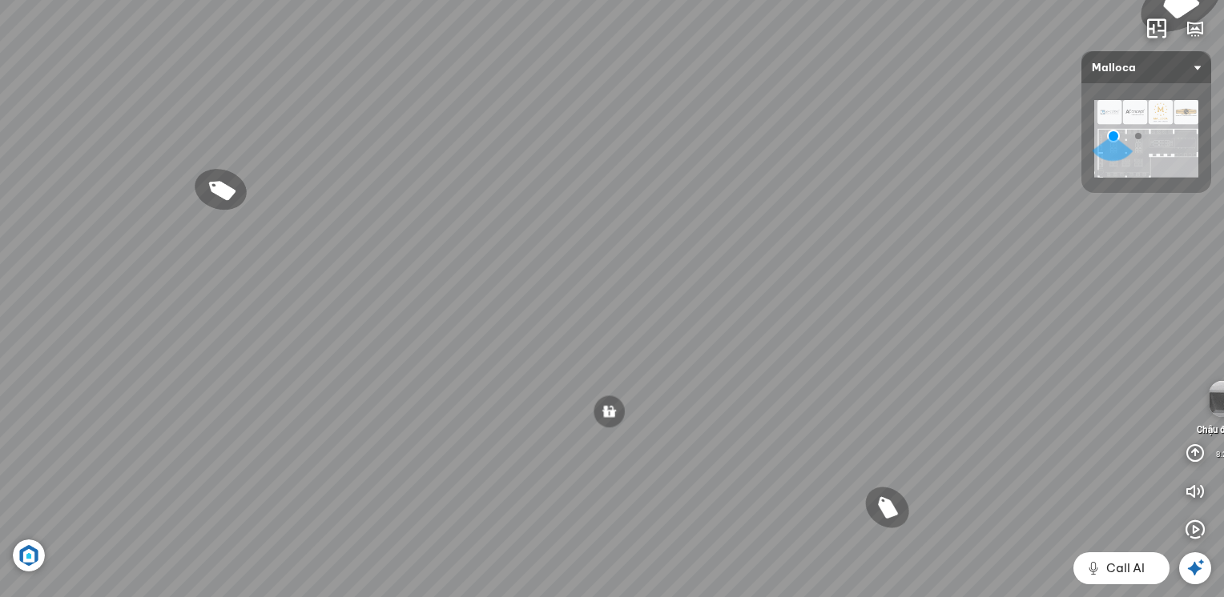
drag, startPoint x: 524, startPoint y: 212, endPoint x: 580, endPoint y: 212, distance: 55.3
click at [580, 212] on div "Chậu dá BIANCO K-45062 15.500.000 VND Chậu đá TITANIUM G-45073 11.000.000 VND C…" at bounding box center [612, 298] width 1224 height 597
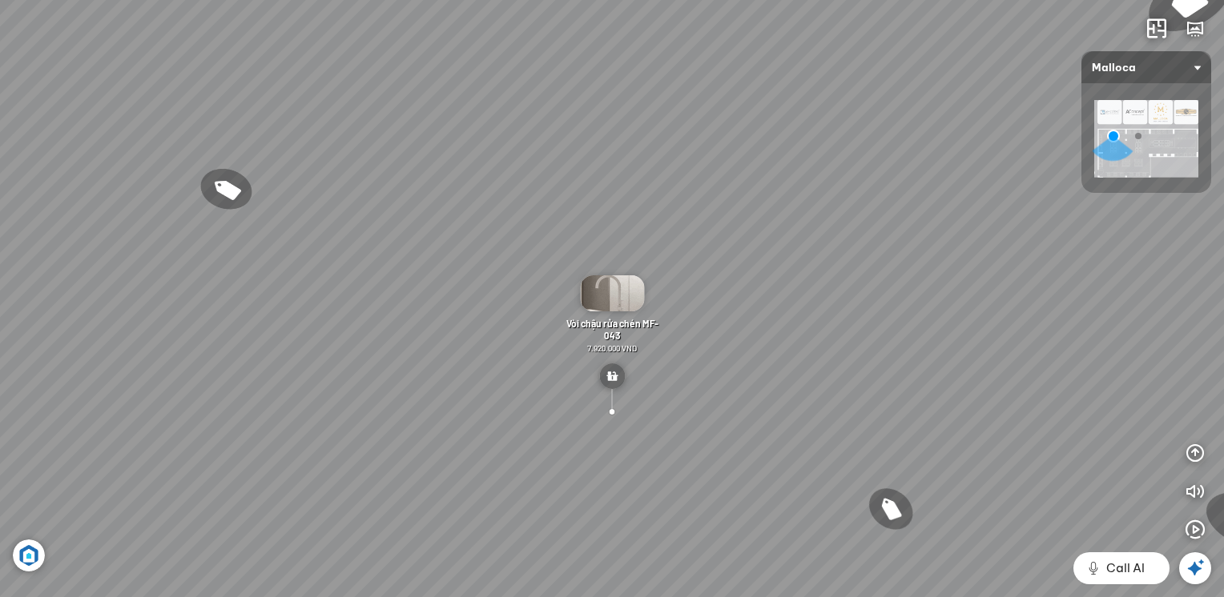
click at [810, 229] on div "Chậu dá BIANCO K-45062 15.500.000 VND Chậu đá TITANIUM G-45073 11.000.000 VND C…" at bounding box center [612, 298] width 1224 height 597
click at [831, 216] on div "Chậu dá BIANCO K-45062 15.500.000 VND Chậu đá TITANIUM G-45073 11.000.000 VND C…" at bounding box center [612, 298] width 1224 height 597
click at [843, 204] on div "Chậu dá BIANCO K-45062 15.500.000 VND Chậu đá TITANIUM G-45073 11.000.000 VND C…" at bounding box center [612, 298] width 1224 height 597
drag, startPoint x: 633, startPoint y: 232, endPoint x: 622, endPoint y: 354, distance: 122.2
click at [643, 290] on div "Chậu dá BIANCO K-45062 15.500.000 VND Chậu đá TITANIUM G-45073 11.000.000 VND C…" at bounding box center [612, 298] width 1224 height 597
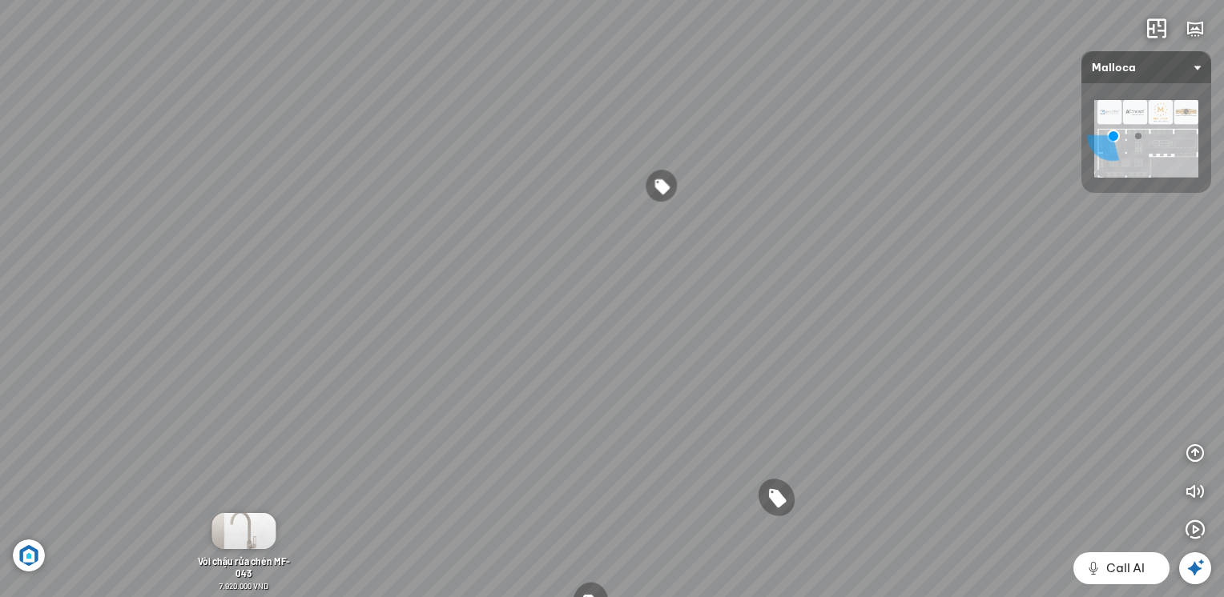
drag, startPoint x: 622, startPoint y: 354, endPoint x: 0, endPoint y: 303, distance: 624.3
click at [0, 303] on html "Chậu dá BIANCO K-45062 15.500.000 VND Chậu đá TITANIUM G-45073 11.000.000 VND C…" at bounding box center [612, 298] width 1224 height 597
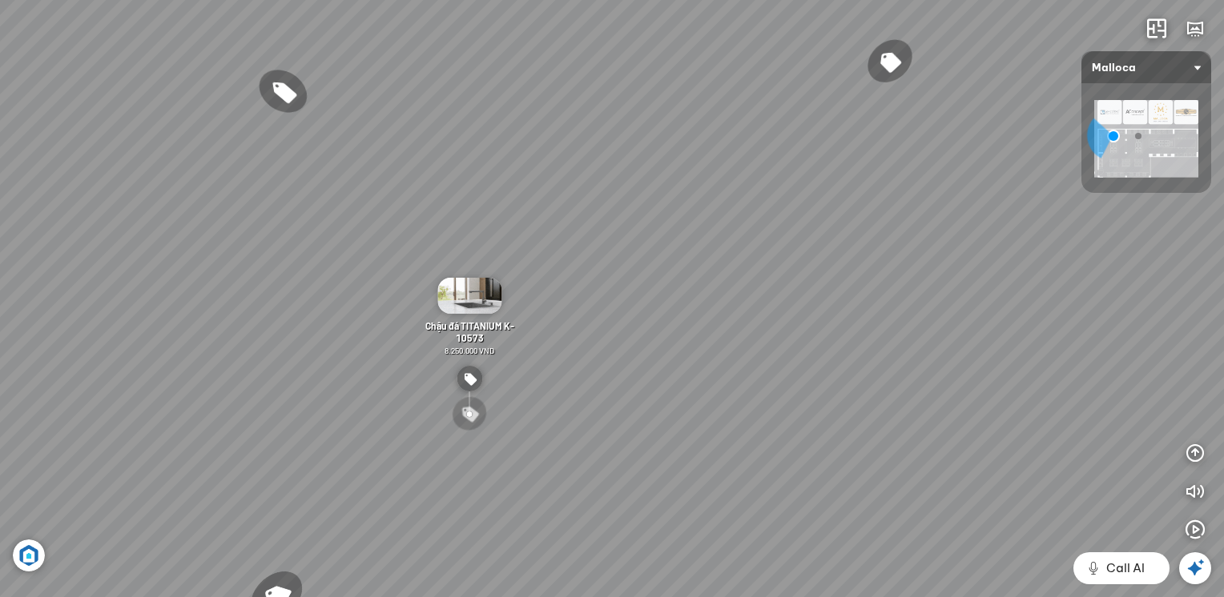
click at [2, 300] on div "Chậu dá BIANCO K-45062 15.500.000 VND Chậu đá TITANIUM G-45073 11.000.000 VND C…" at bounding box center [612, 298] width 1224 height 597
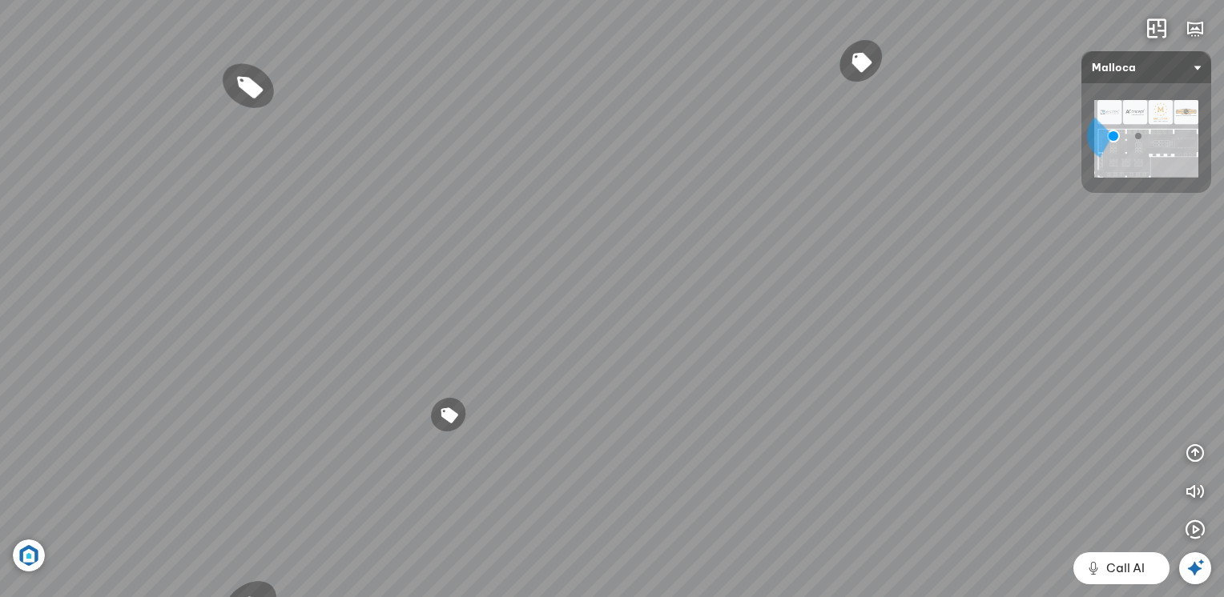
click at [145, 492] on div "Chậu dá BIANCO K-45062 15.500.000 VND Chậu đá TITANIUM G-45073 11.000.000 VND C…" at bounding box center [612, 298] width 1224 height 597
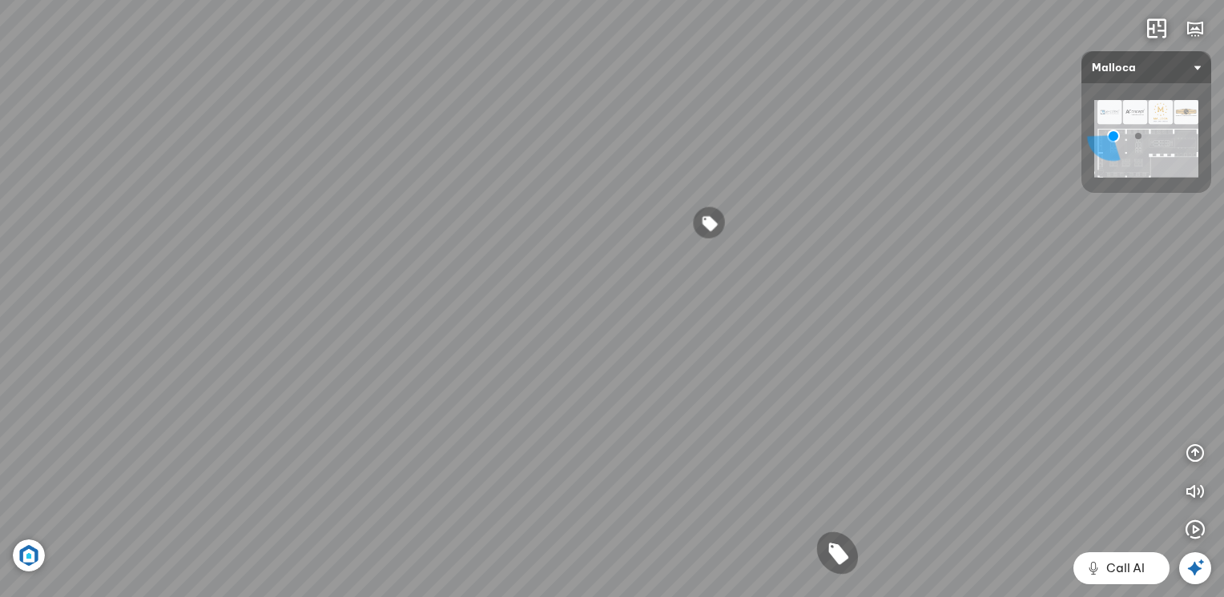
drag, startPoint x: 96, startPoint y: 465, endPoint x: 499, endPoint y: 568, distance: 415.6
click at [496, 581] on div "Chậu dá BIANCO K-45062 15.500.000 VND Chậu đá TITANIUM G-45073 11.000.000 VND C…" at bounding box center [612, 298] width 1224 height 597
click at [498, 472] on div "Chậu dá BIANCO K-45062 15.500.000 VND Chậu đá TITANIUM G-45073 11.000.000 VND C…" at bounding box center [612, 298] width 1224 height 597
click at [506, 435] on div "Chậu dá BIANCO K-45062 15.500.000 VND Chậu đá TITANIUM G-45073 11.000.000 VND C…" at bounding box center [612, 298] width 1224 height 597
drag, startPoint x: 592, startPoint y: 320, endPoint x: 391, endPoint y: 194, distance: 237.5
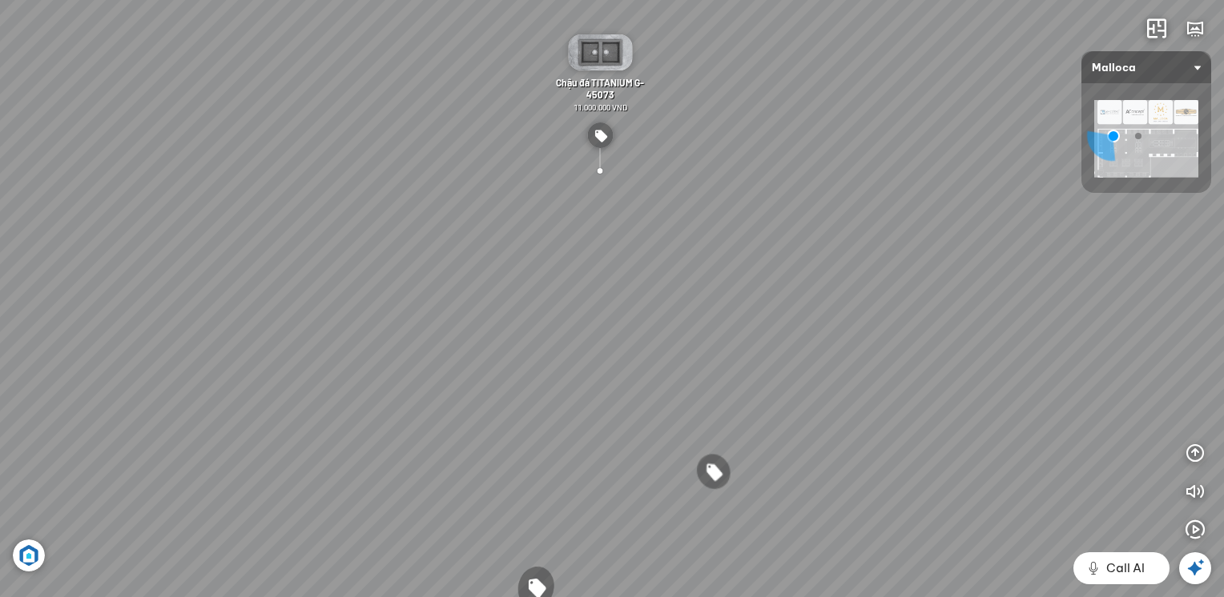
click at [391, 190] on div "Chậu dá BIANCO K-45062 15.500.000 VND Chậu đá TITANIUM G-45073 11.000.000 VND C…" at bounding box center [612, 298] width 1224 height 597
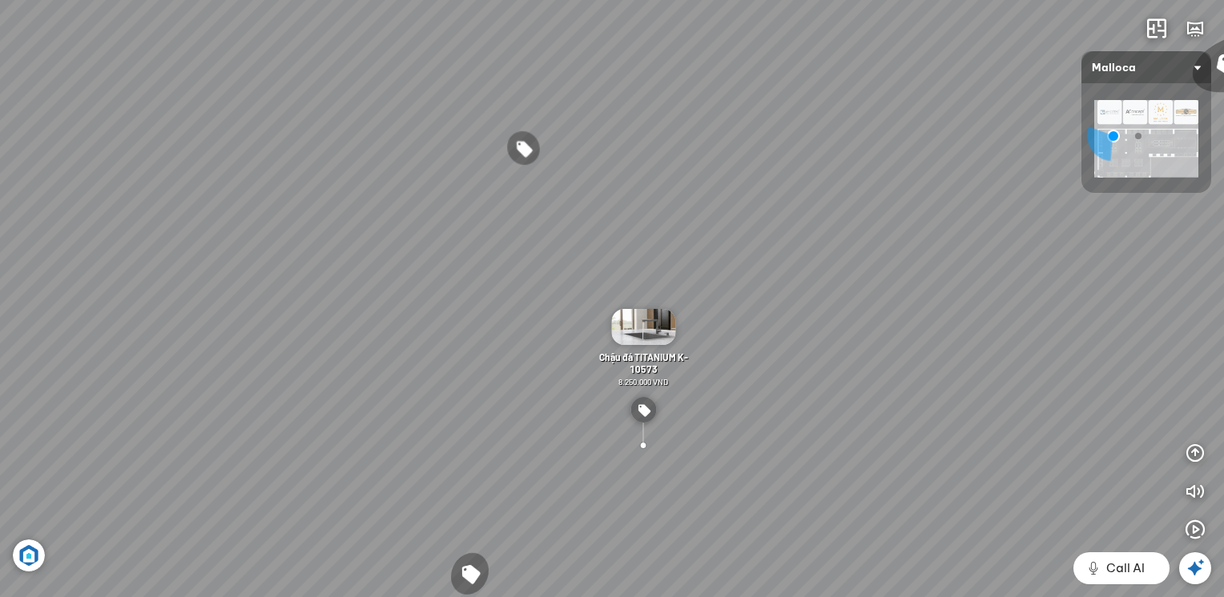
click at [317, 289] on div "Chậu dá BIANCO K-45062 15.500.000 VND Chậu đá TITANIUM G-45073 11.000.000 VND C…" at bounding box center [612, 298] width 1224 height 597
click at [336, 299] on div "Chậu dá BIANCO K-45062 15.500.000 VND Chậu đá TITANIUM G-45073 11.000.000 VND C…" at bounding box center [612, 298] width 1224 height 597
click at [625, 408] on div "Chậu dá BIANCO K-45062 15.500.000 VND Chậu đá TITANIUM G-45073 11.000.000 VND C…" at bounding box center [612, 298] width 1224 height 597
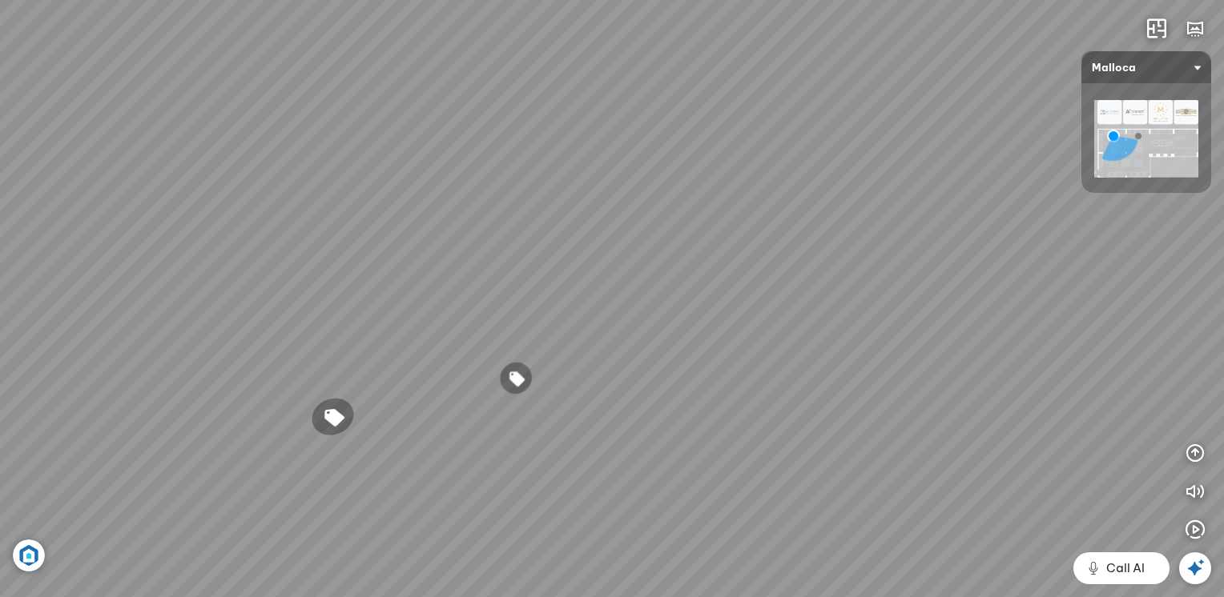
drag, startPoint x: 567, startPoint y: 380, endPoint x: 554, endPoint y: 289, distance: 91.4
click at [554, 290] on div "Chậu dá BIANCO K-45062 15.500.000 VND Chậu đá TITANIUM G-45073 11.000.000 VND C…" at bounding box center [612, 298] width 1224 height 597
click at [1147, 154] on img at bounding box center [1146, 139] width 104 height 78
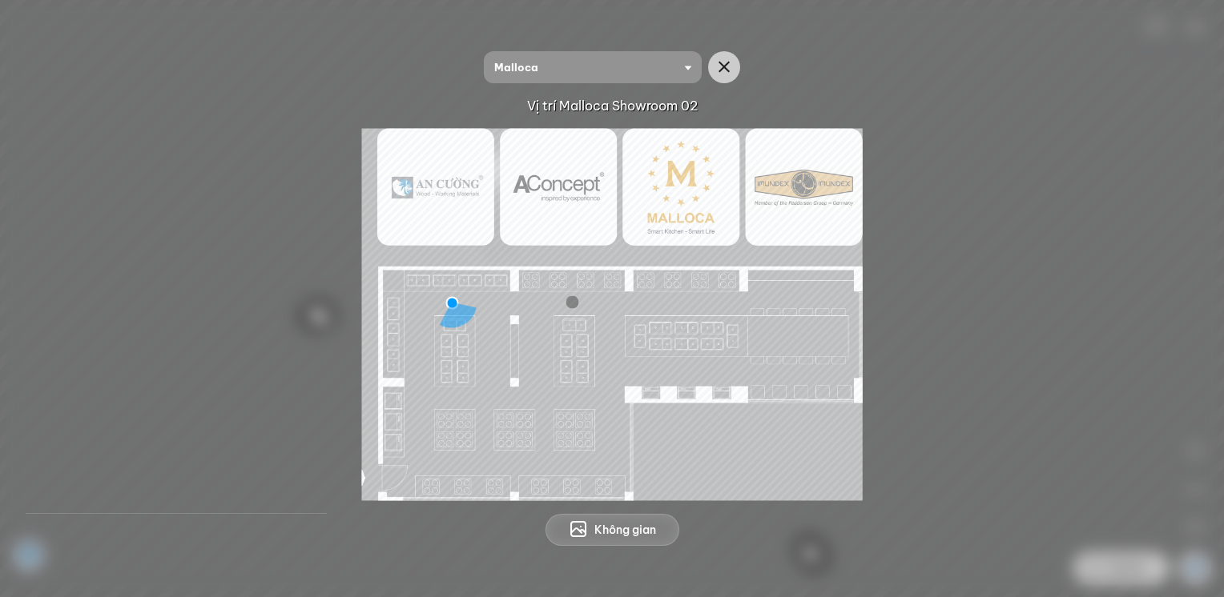
click at [484, 349] on img at bounding box center [612, 314] width 500 height 372
click at [485, 349] on img at bounding box center [612, 314] width 500 height 372
click at [451, 305] on img at bounding box center [612, 314] width 500 height 372
click at [506, 366] on img at bounding box center [612, 314] width 500 height 372
click at [504, 360] on img at bounding box center [612, 314] width 500 height 372
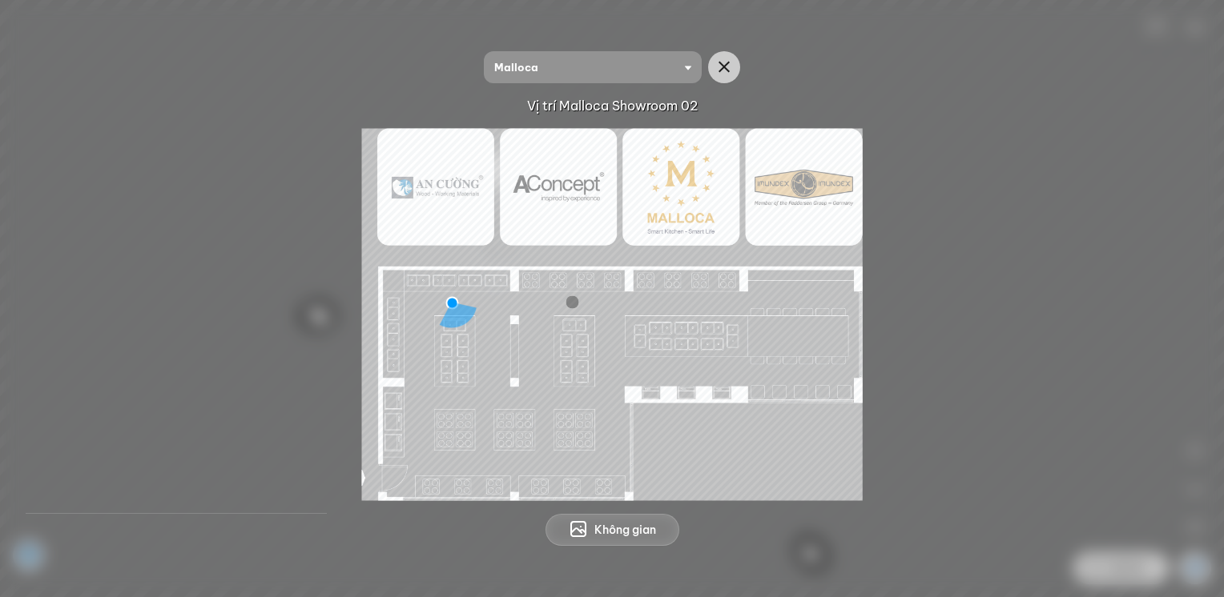
click at [817, 314] on img at bounding box center [612, 314] width 500 height 372
click at [663, 409] on img at bounding box center [612, 314] width 500 height 372
drag, startPoint x: 541, startPoint y: 452, endPoint x: 500, endPoint y: 427, distance: 47.1
click at [538, 452] on img at bounding box center [612, 314] width 500 height 372
click at [500, 427] on img at bounding box center [612, 314] width 500 height 372
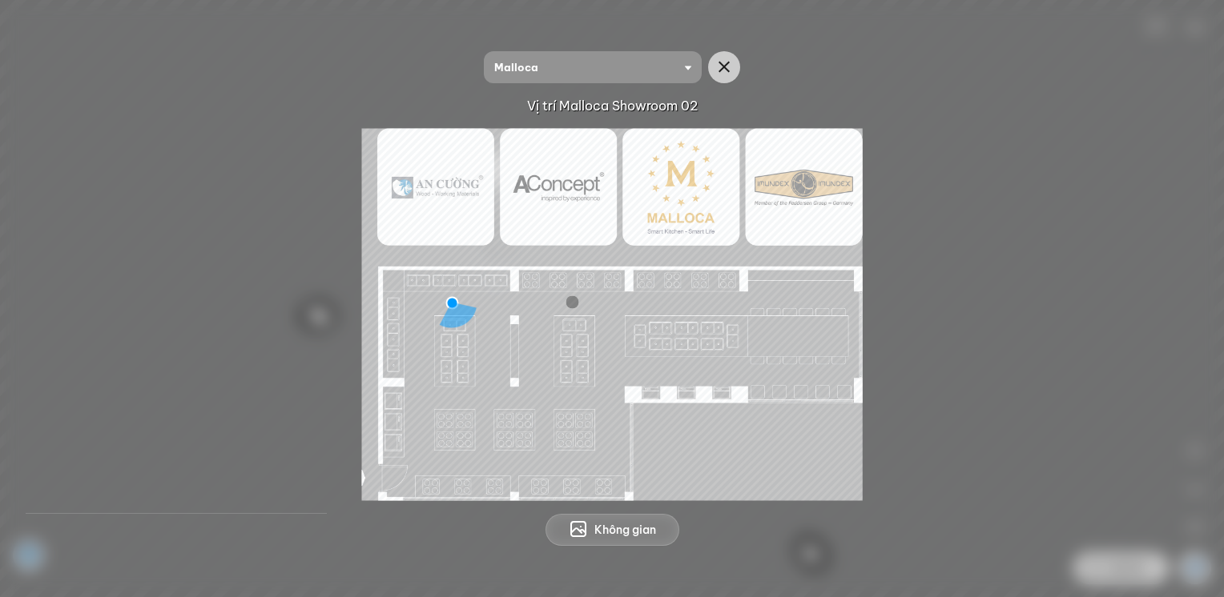
click at [500, 426] on img at bounding box center [612, 314] width 500 height 372
drag, startPoint x: 500, startPoint y: 426, endPoint x: 738, endPoint y: 376, distance: 243.9
click at [502, 426] on img at bounding box center [612, 314] width 500 height 372
click at [725, 66] on icon "button" at bounding box center [723, 67] width 19 height 19
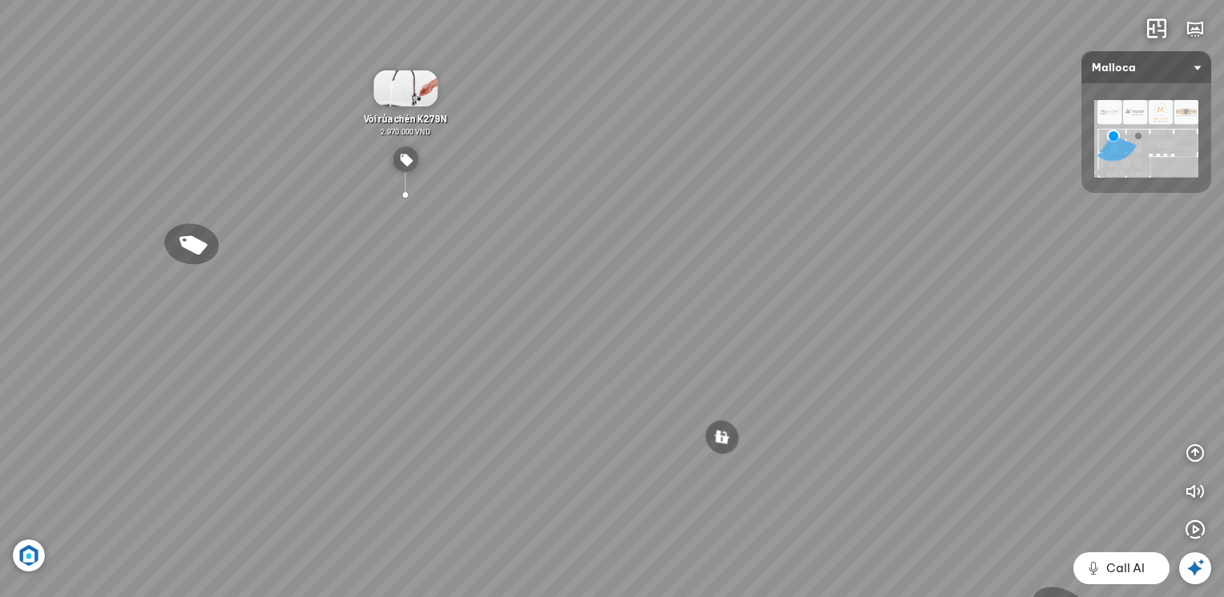
drag, startPoint x: 878, startPoint y: 290, endPoint x: 568, endPoint y: 179, distance: 329.3
click at [581, 179] on div "Chậu dá BIANCO K-45062 15.500.000 VND Chậu đá TITANIUM G-45073 11.000.000 VND C…" at bounding box center [612, 298] width 1224 height 597
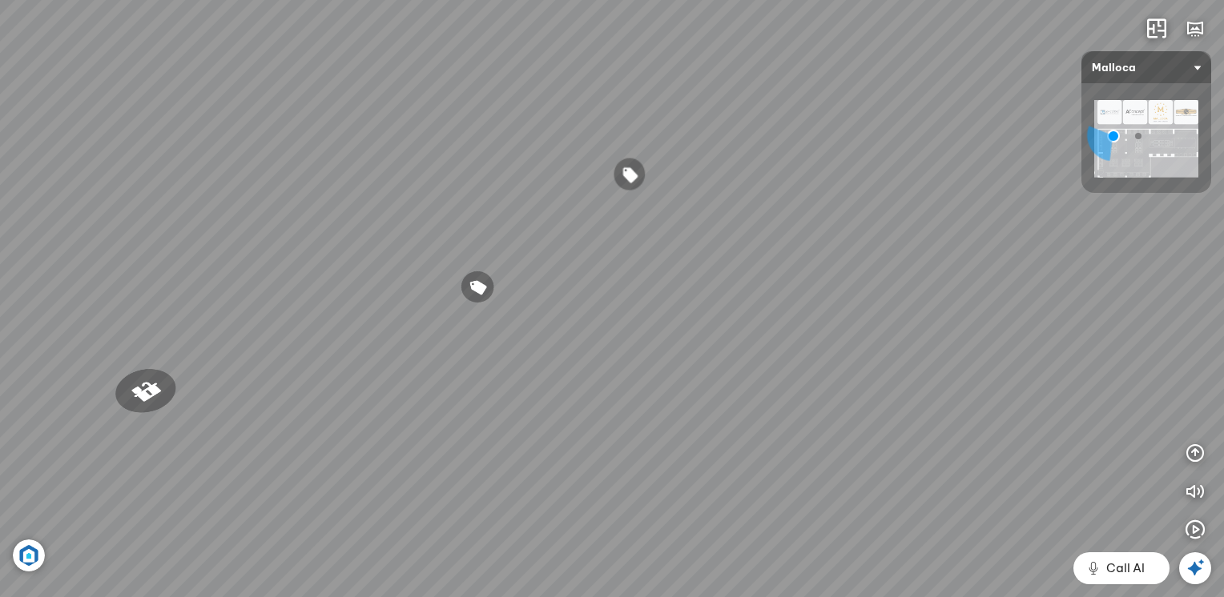
drag, startPoint x: 804, startPoint y: 255, endPoint x: 464, endPoint y: 196, distance: 344.5
click at [570, 196] on div "Chậu dá BIANCO K-45062 15.500.000 VND Chậu đá TITANIUM G-45073 11.000.000 VND C…" at bounding box center [612, 298] width 1224 height 597
drag, startPoint x: 920, startPoint y: 307, endPoint x: 577, endPoint y: 217, distance: 355.2
click at [580, 218] on div "Chậu dá BIANCO K-45062 15.500.000 VND Chậu đá TITANIUM G-45073 11.000.000 VND C…" at bounding box center [612, 298] width 1224 height 597
drag, startPoint x: 76, startPoint y: 359, endPoint x: 266, endPoint y: 335, distance: 191.3
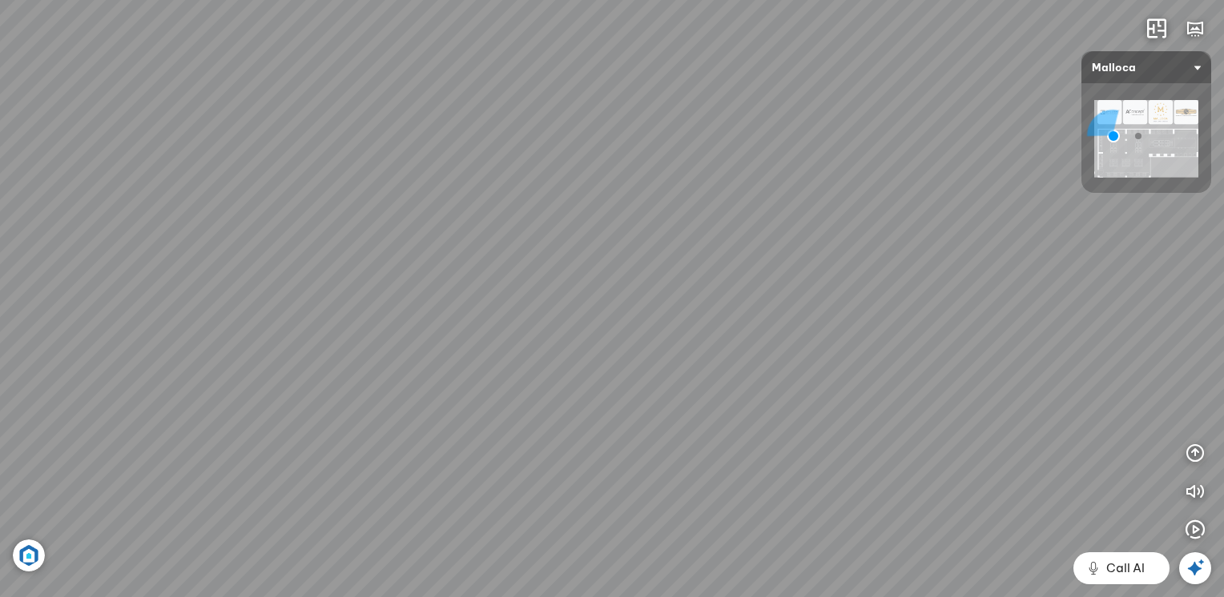
click at [81, 362] on div "Chậu dá BIANCO K-45062 15.500.000 VND Chậu đá TITANIUM G-45073 11.000.000 VND C…" at bounding box center [612, 298] width 1224 height 597
drag, startPoint x: 950, startPoint y: 173, endPoint x: 565, endPoint y: 468, distance: 486.1
click at [581, 458] on div "Chậu dá BIANCO K-45062 15.500.000 VND Chậu đá TITANIUM G-45073 11.000.000 VND C…" at bounding box center [612, 298] width 1224 height 597
click at [530, 423] on div "Chậu dá BIANCO K-45062 15.500.000 VND Chậu đá TITANIUM G-45073 11.000.000 VND C…" at bounding box center [612, 298] width 1224 height 597
click at [675, 357] on div at bounding box center [666, 338] width 26 height 51
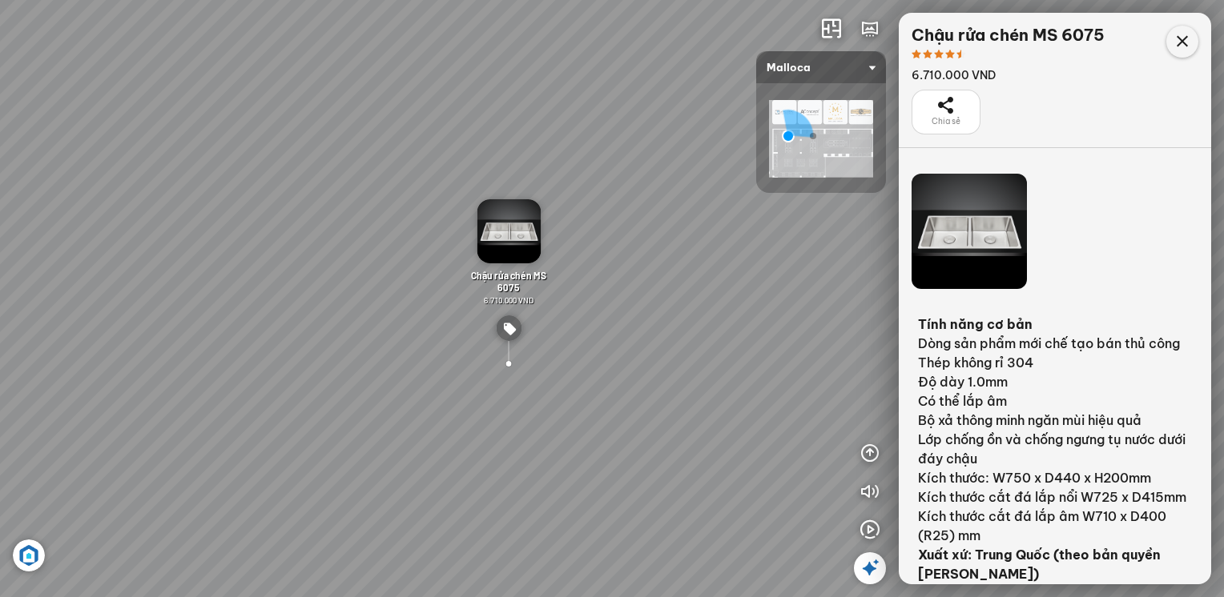
click at [1184, 43] on icon at bounding box center [1181, 41] width 19 height 19
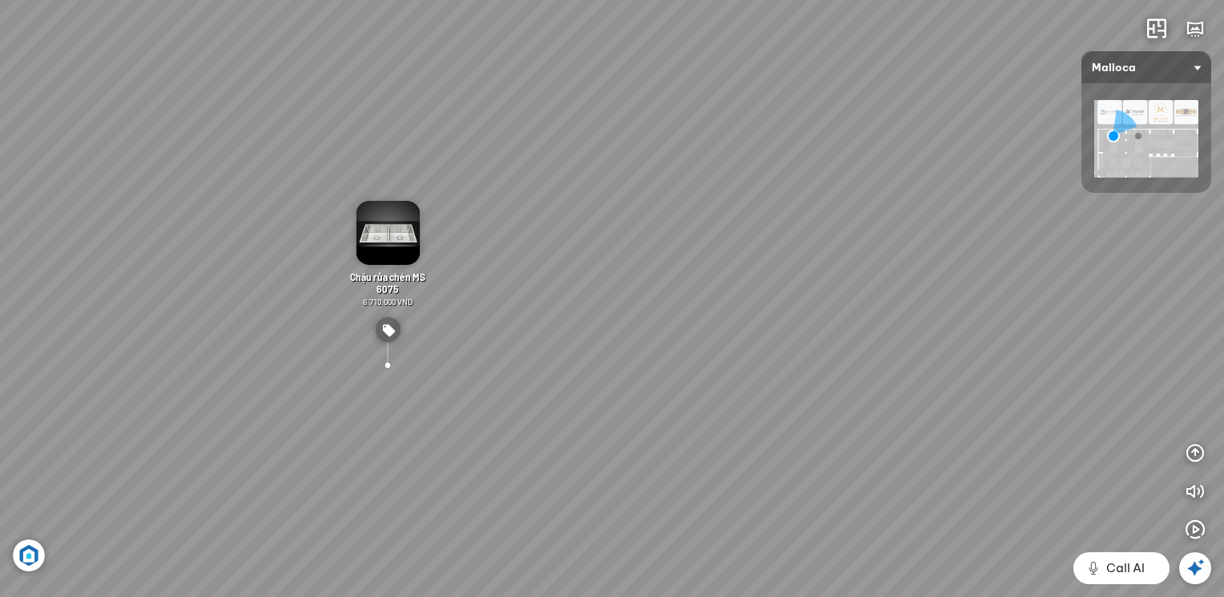
drag, startPoint x: 852, startPoint y: 368, endPoint x: 326, endPoint y: 267, distance: 535.7
click at [333, 268] on div "Chậu dá BIANCO K-45062 15.500.000 VND Chậu đá TITANIUM G-45073 11.000.000 VND C…" at bounding box center [612, 298] width 1224 height 597
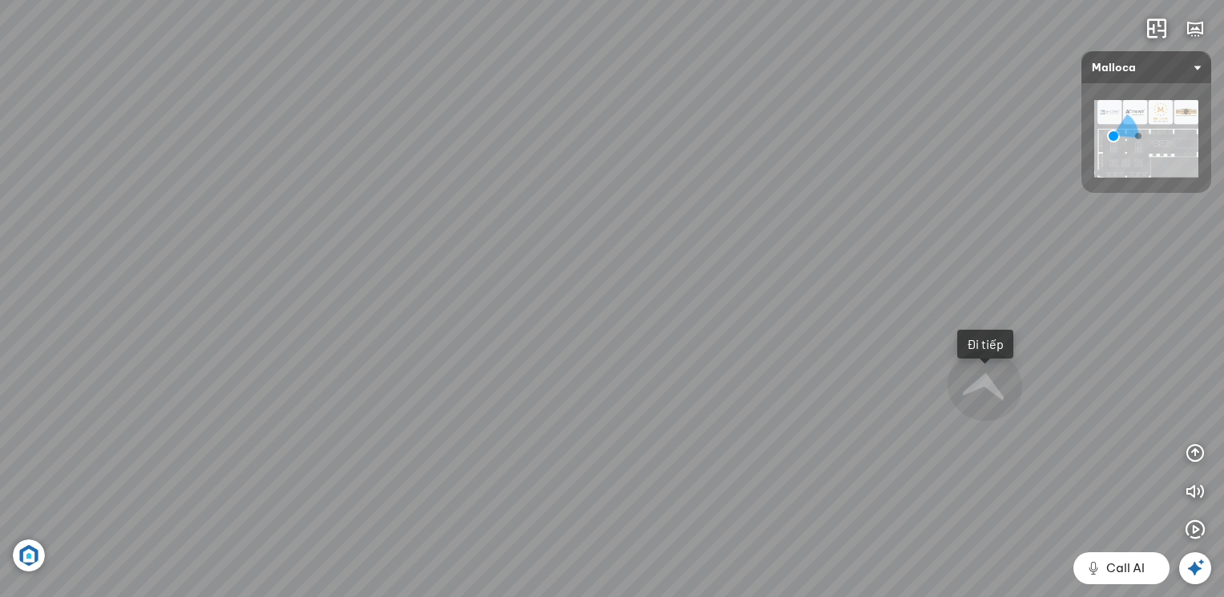
drag, startPoint x: 926, startPoint y: 248, endPoint x: 348, endPoint y: 229, distance: 578.5
click at [348, 229] on div "Chậu dá BIANCO K-45062 15.500.000 VND Chậu đá TITANIUM G-45073 11.000.000 VND C…" at bounding box center [612, 298] width 1224 height 597
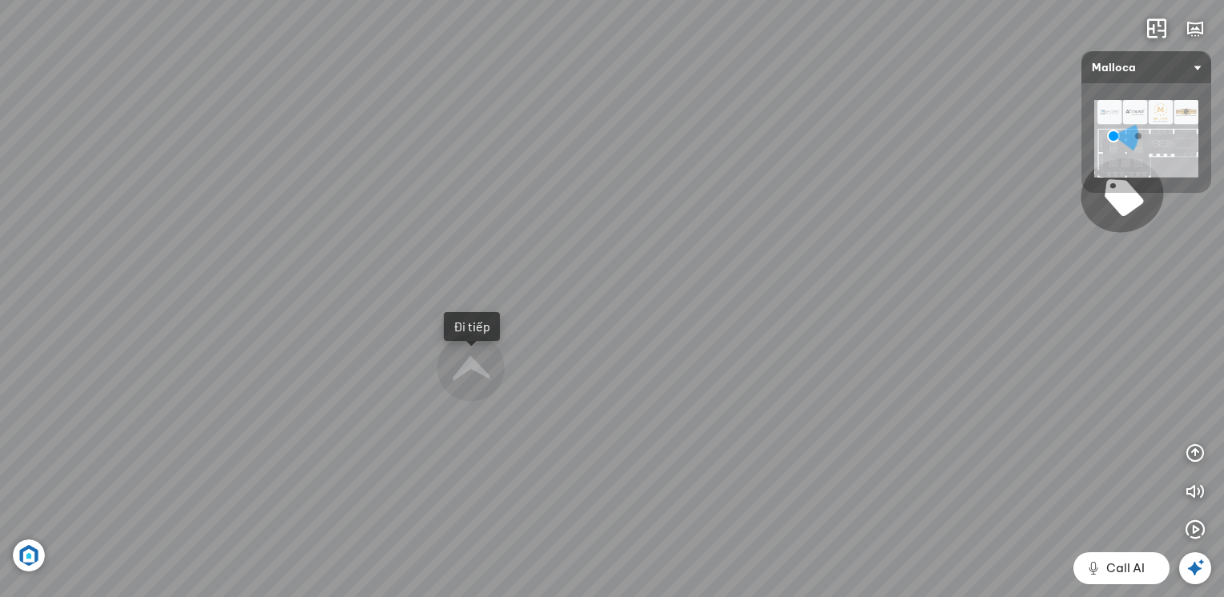
click at [348, 229] on div "Chậu dá BIANCO K-45062 15.500.000 VND Chậu đá TITANIUM G-45073 11.000.000 VND C…" at bounding box center [612, 298] width 1224 height 597
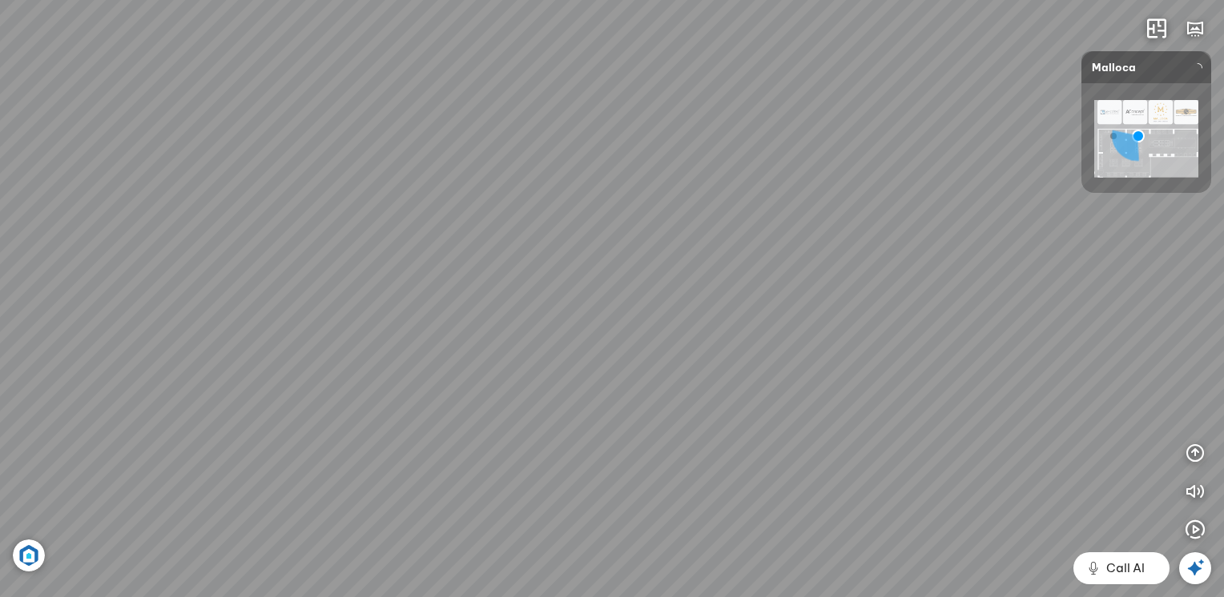
click at [463, 367] on div at bounding box center [612, 298] width 1224 height 597
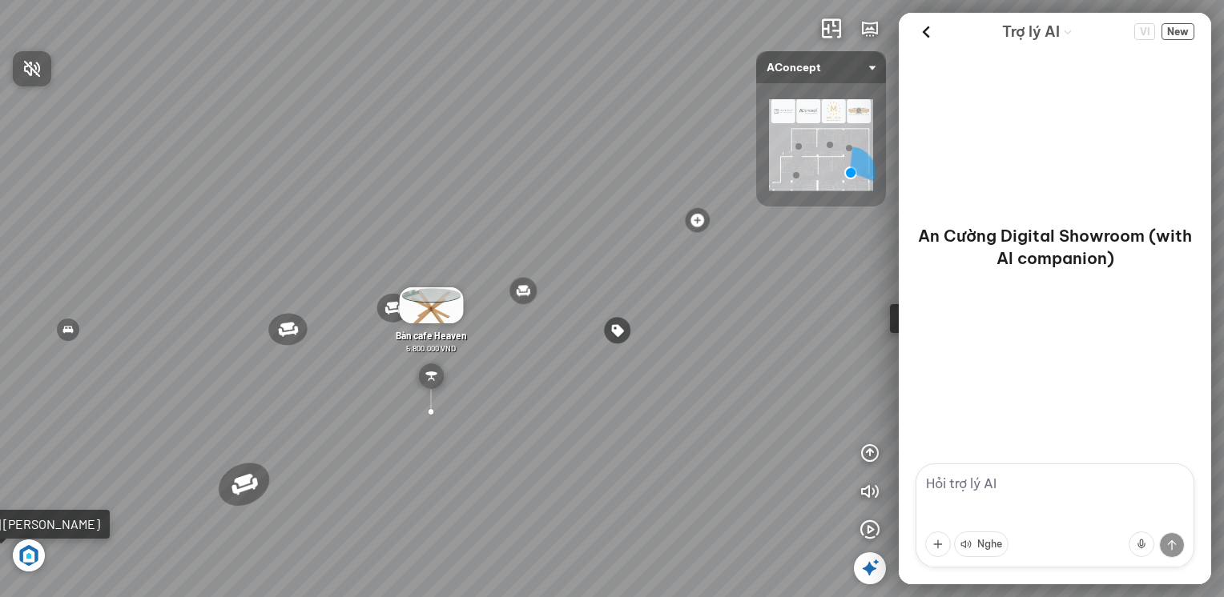
drag, startPoint x: 736, startPoint y: 399, endPoint x: 332, endPoint y: 266, distance: 425.7
click at [323, 264] on div at bounding box center [612, 298] width 1224 height 597
drag, startPoint x: 670, startPoint y: 343, endPoint x: 528, endPoint y: 337, distance: 142.6
click at [649, 339] on div "Ghế ăn [PERSON_NAME] 3.200.000 VND Ghế ăn [PERSON_NAME] 1.800.000 VND Sofa 3 [P…" at bounding box center [612, 298] width 1224 height 597
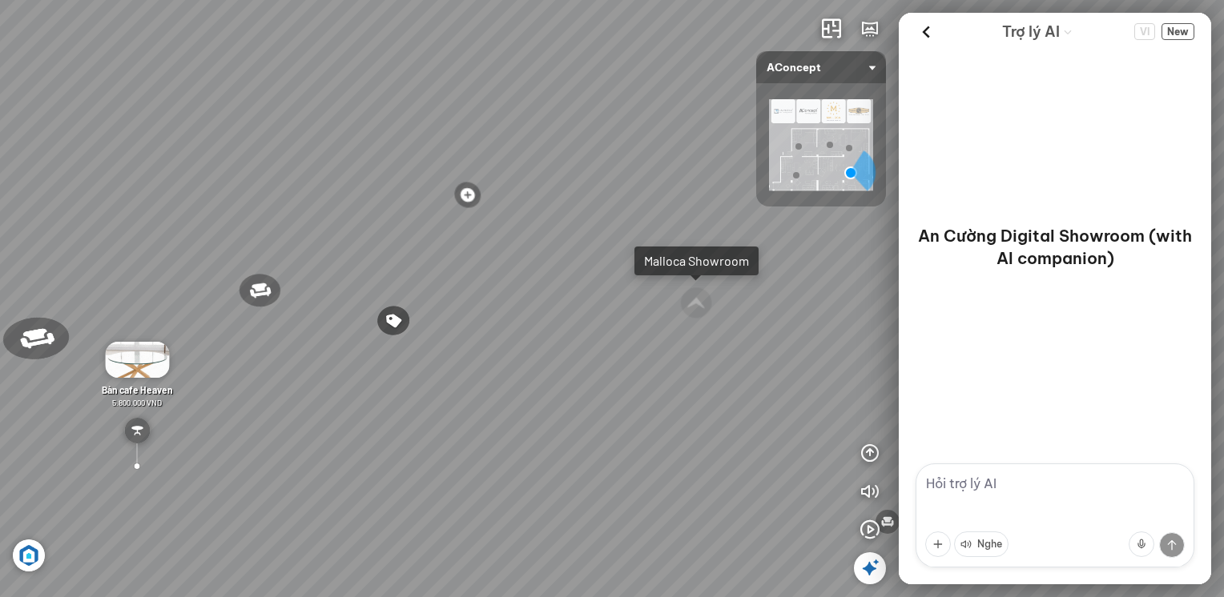
drag, startPoint x: 283, startPoint y: 336, endPoint x: 69, endPoint y: 319, distance: 215.3
click at [86, 320] on div "Ghế ăn Andrew 3.200.000 VND Ghế ăn Wilma 1.800.000 VND Sofa 3 chỗ Moreno 31.000…" at bounding box center [612, 298] width 1224 height 597
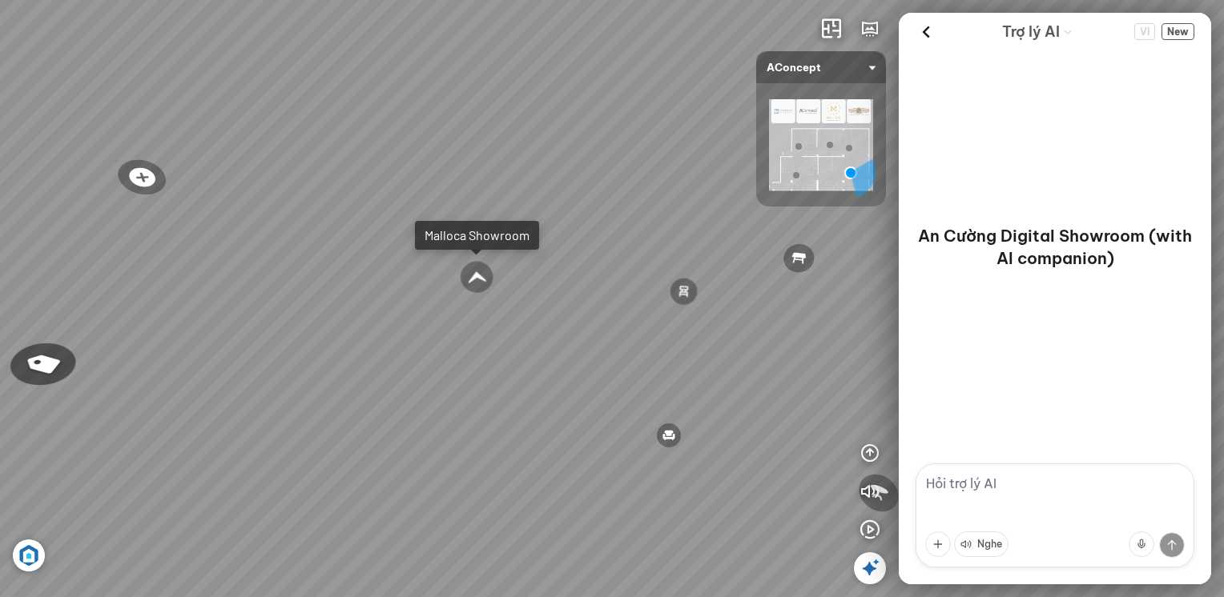
drag, startPoint x: 493, startPoint y: 307, endPoint x: 83, endPoint y: 291, distance: 410.3
click at [205, 291] on div "Ghế ăn Andrew 3.200.000 VND Ghế ăn Wilma 1.800.000 VND Sofa 3 chỗ Moreno 31.000…" at bounding box center [612, 298] width 1224 height 597
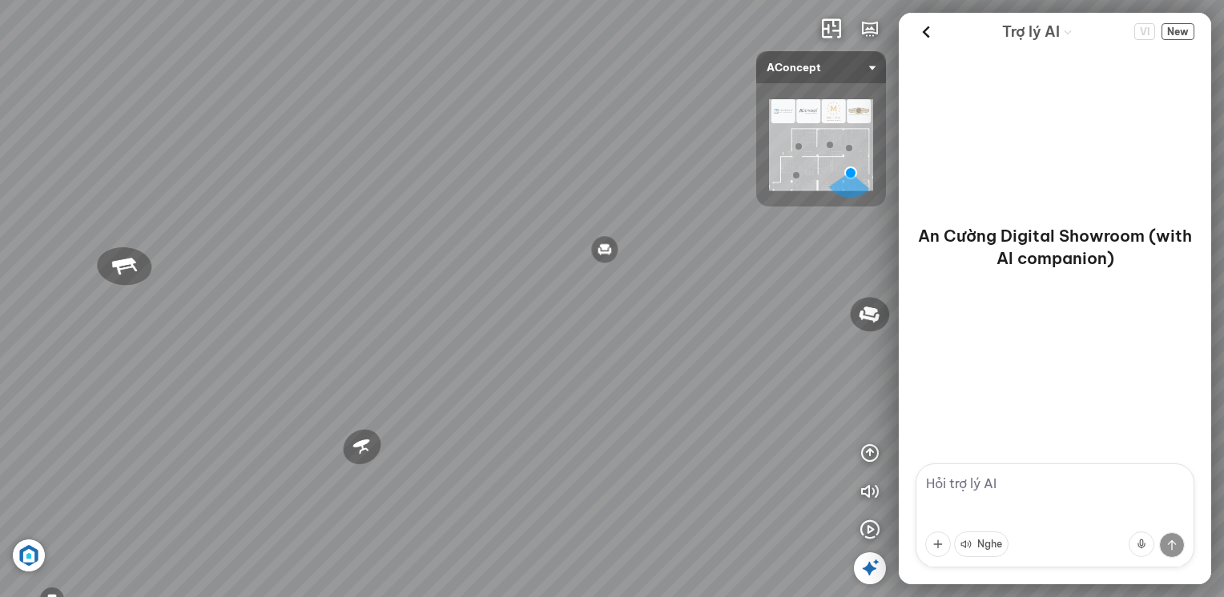
drag, startPoint x: 569, startPoint y: 278, endPoint x: 58, endPoint y: 268, distance: 511.8
click at [239, 269] on div "Ghế ăn Andrew 3.200.000 VND Ghế ăn Wilma 1.800.000 VND Sofa 3 chỗ Moreno 31.000…" at bounding box center [612, 298] width 1224 height 597
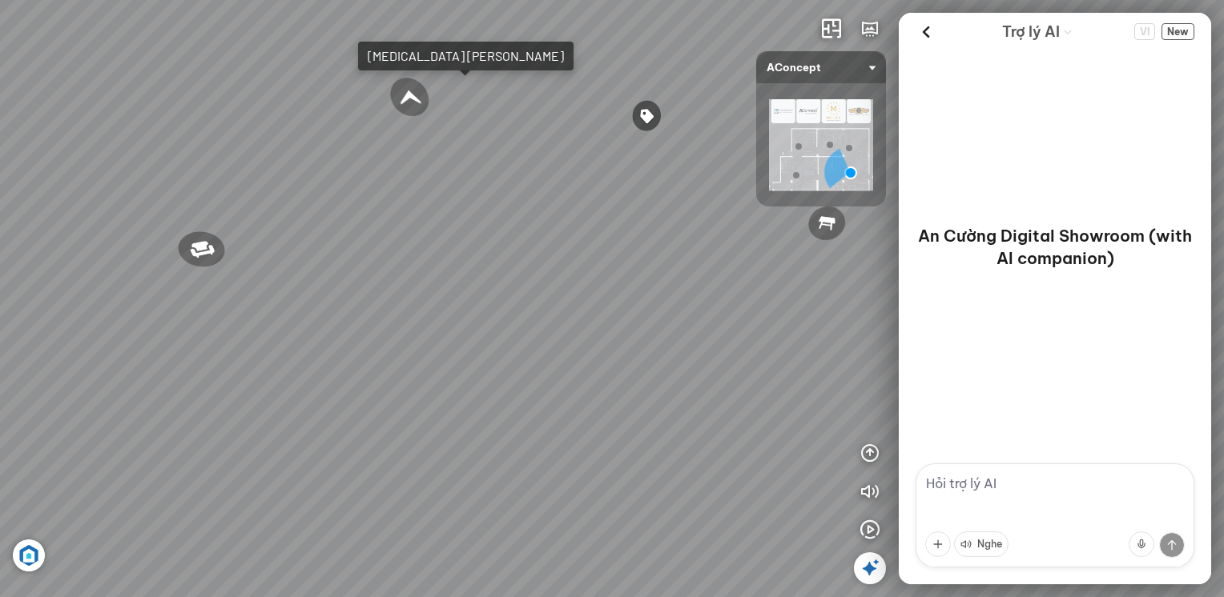
drag, startPoint x: 411, startPoint y: 271, endPoint x: 381, endPoint y: 271, distance: 29.6
click at [381, 271] on div "Ghế ăn Andrew 3.200.000 VND Ghế ăn Wilma 1.800.000 VND Sofa 3 chỗ Moreno 31.000…" at bounding box center [612, 298] width 1224 height 597
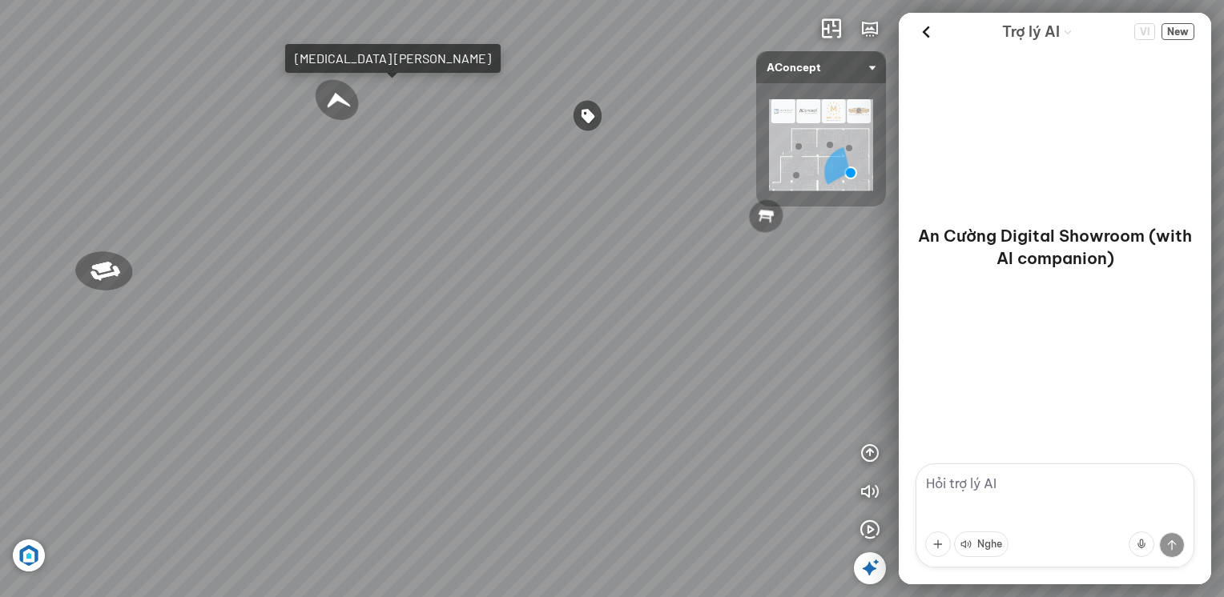
click at [408, 410] on div "Ghế ăn Andrew 3.200.000 VND Ghế ăn Wilma 1.800.000 VND Sofa 3 chỗ Moreno 31.000…" at bounding box center [612, 298] width 1224 height 597
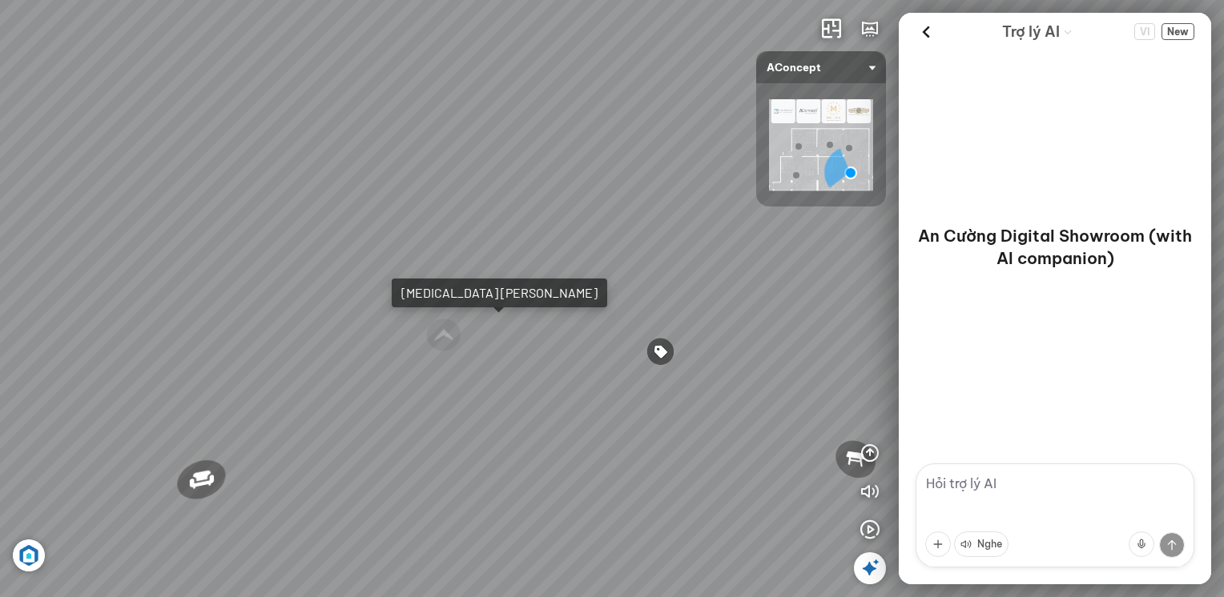
drag, startPoint x: 340, startPoint y: 234, endPoint x: 357, endPoint y: 294, distance: 62.6
click at [357, 294] on div "Ghế ăn Andrew 3.200.000 VND Ghế ăn Wilma 1.800.000 VND Sofa 3 chỗ Moreno 31.000…" at bounding box center [612, 298] width 1224 height 597
drag, startPoint x: 190, startPoint y: 173, endPoint x: 177, endPoint y: 163, distance: 16.0
click at [177, 163] on div "Ghế ăn Andrew 3.200.000 VND Ghế ăn Wilma 1.800.000 VND Sofa 3 chỗ Moreno 31.000…" at bounding box center [612, 298] width 1224 height 597
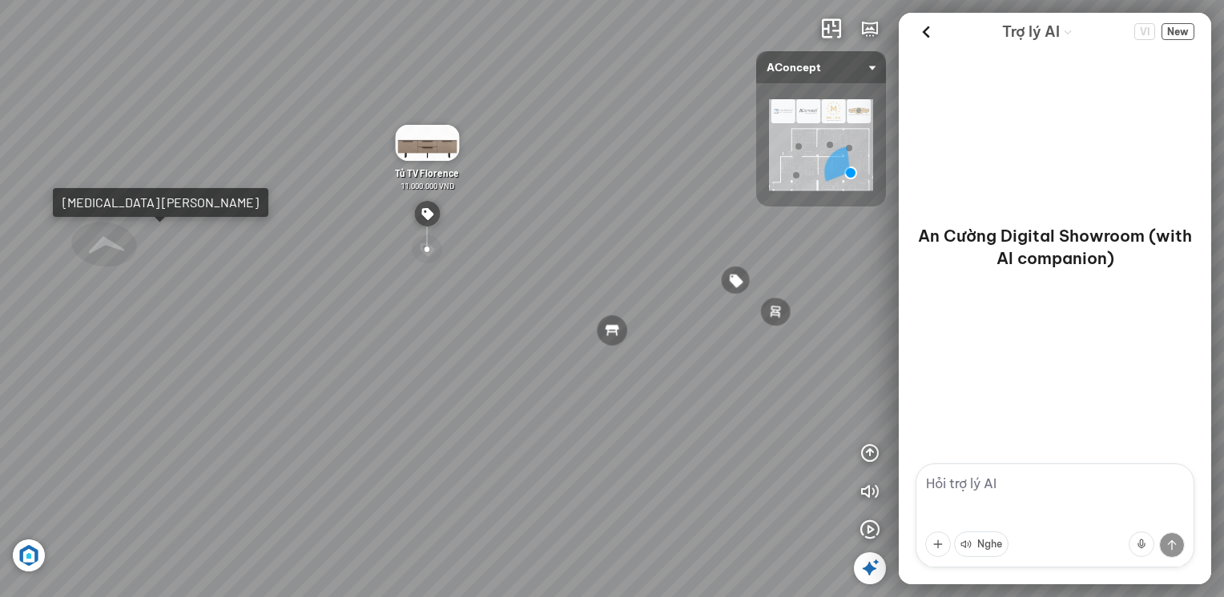
drag, startPoint x: 469, startPoint y: 254, endPoint x: 344, endPoint y: 244, distance: 125.3
click at [400, 246] on div "Ghế ăn Andrew 3.200.000 VND Ghế ăn Wilma 1.800.000 VND Sofa 3 chỗ Moreno 31.000…" at bounding box center [612, 298] width 1224 height 597
